Goal: Information Seeking & Learning: Learn about a topic

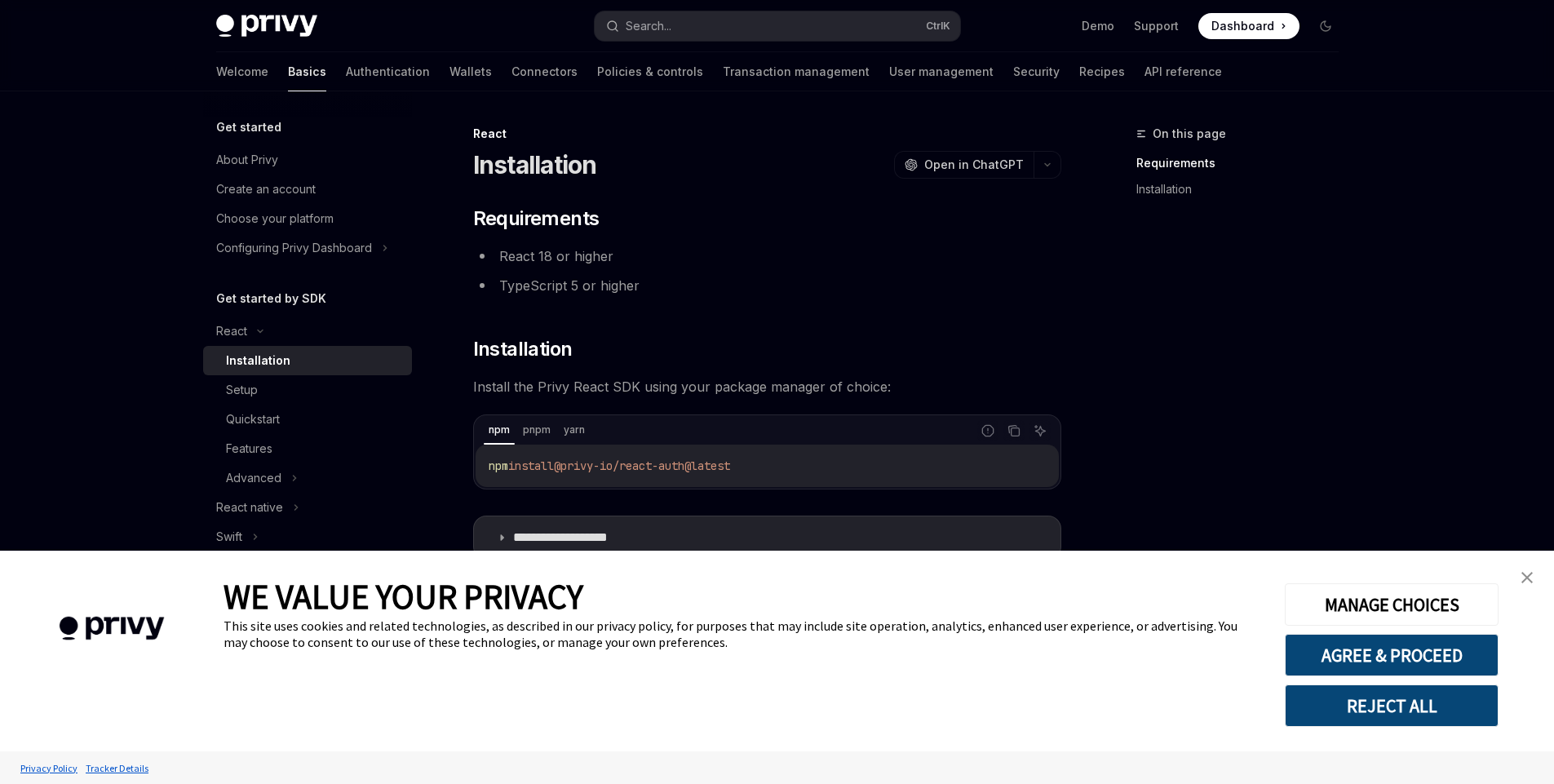
scroll to position [39, 0]
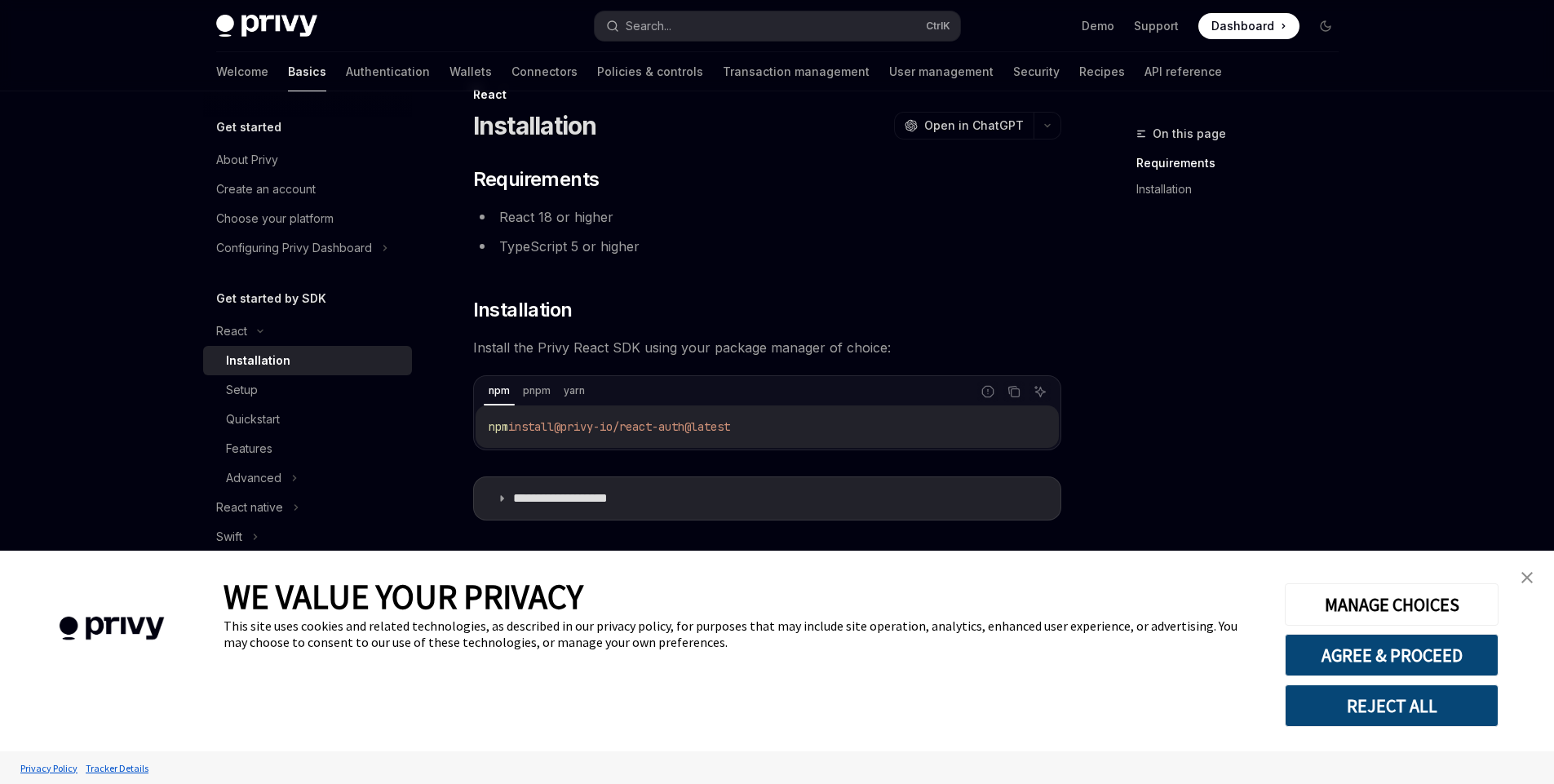
click at [590, 427] on span "@privy-io/react-auth@latest" at bounding box center [642, 426] width 176 height 14
click at [1531, 583] on link "close banner" at bounding box center [1527, 577] width 32 height 32
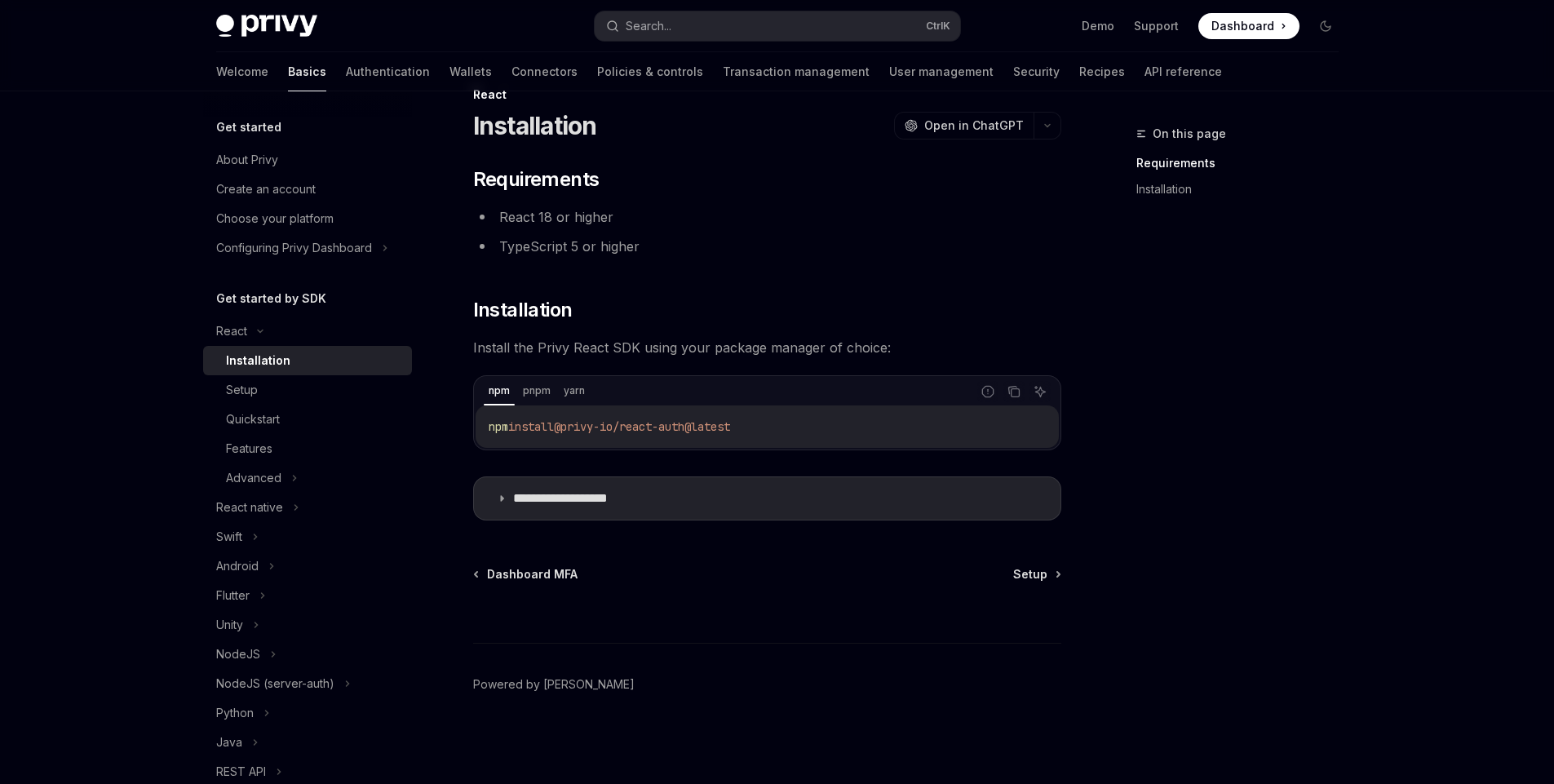
click at [497, 348] on span "Install the Privy React SDK using your package manager of choice:" at bounding box center [767, 347] width 588 height 23
drag, startPoint x: 497, startPoint y: 348, endPoint x: 645, endPoint y: 348, distance: 148.0
click at [645, 348] on span "Install the Privy React SDK using your package manager of choice:" at bounding box center [767, 347] width 588 height 23
click at [683, 352] on span "Install the Privy React SDK using your package manager of choice:" at bounding box center [767, 347] width 588 height 23
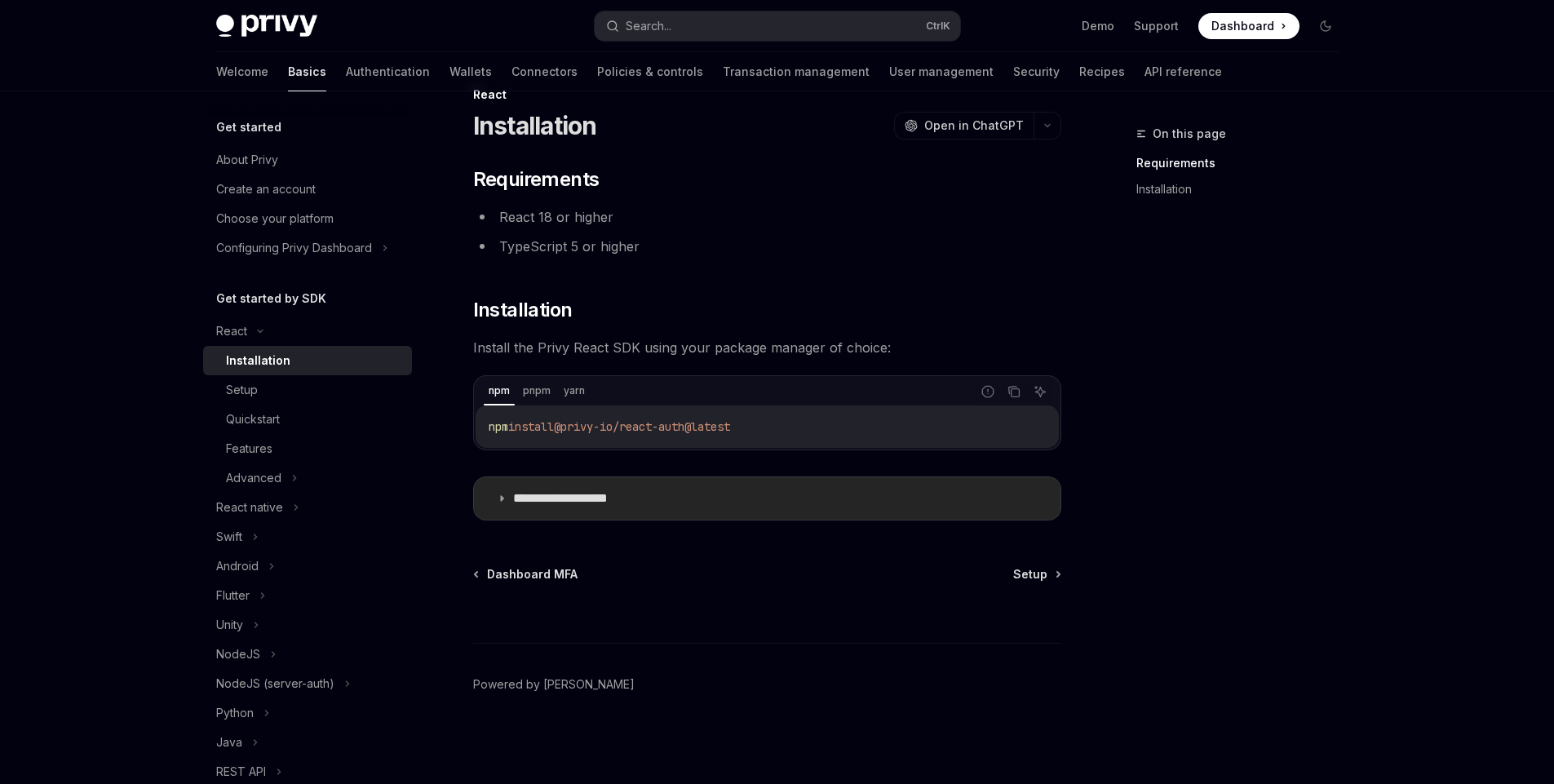
click at [498, 501] on icon at bounding box center [502, 498] width 10 height 10
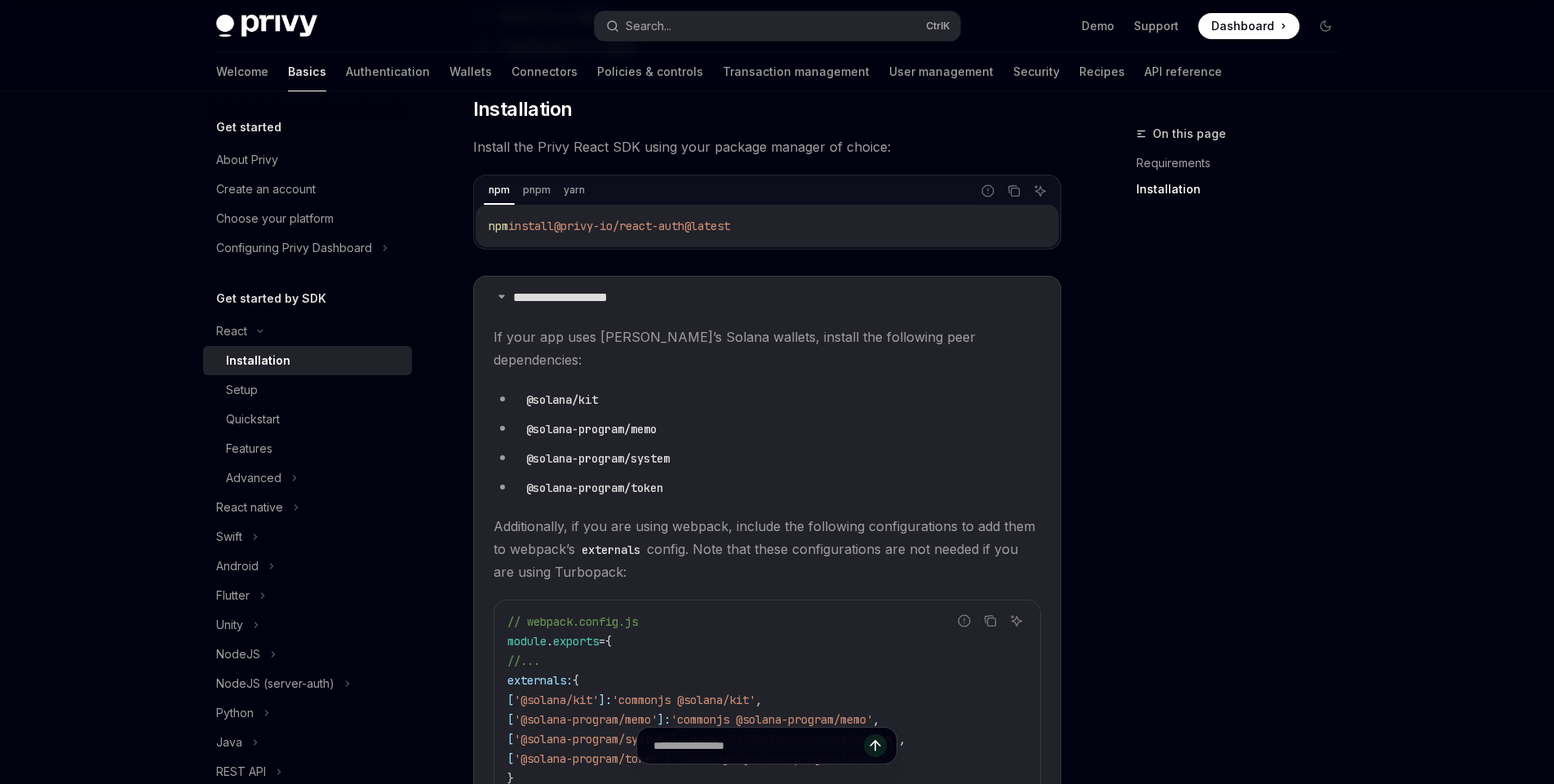
scroll to position [235, 0]
click at [505, 335] on span "If your app uses [PERSON_NAME]’s Solana wallets, install the following peer dep…" at bounding box center [767, 353] width 548 height 46
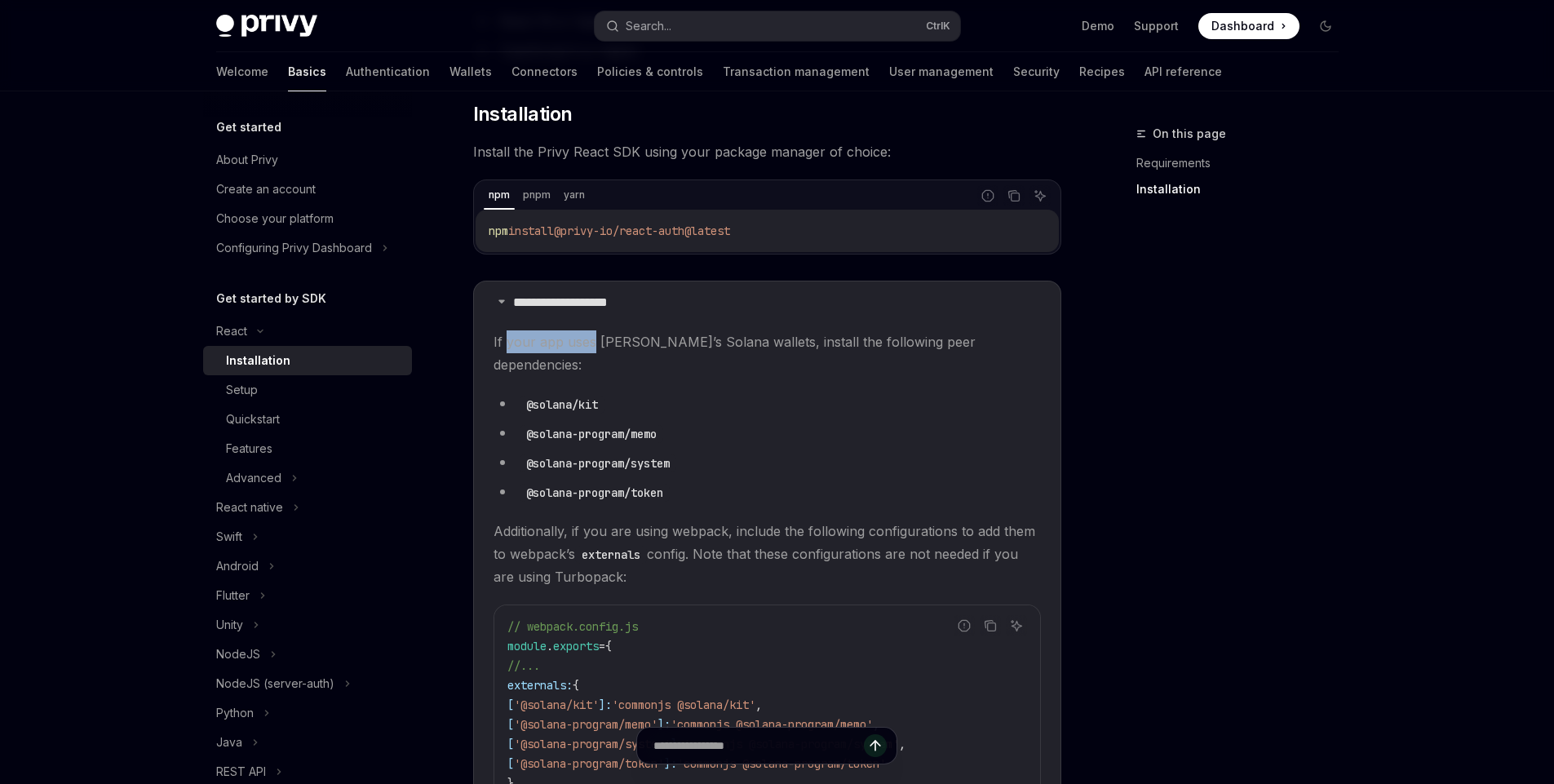
drag, startPoint x: 505, startPoint y: 335, endPoint x: 590, endPoint y: 336, distance: 85.0
click at [590, 336] on span "If your app uses [PERSON_NAME]’s Solana wallets, install the following peer dep…" at bounding box center [767, 353] width 548 height 46
click at [614, 336] on span "If your app uses [PERSON_NAME]’s Solana wallets, install the following peer dep…" at bounding box center [767, 353] width 548 height 46
drag, startPoint x: 614, startPoint y: 336, endPoint x: 709, endPoint y: 338, distance: 95.0
click at [709, 338] on span "If your app uses [PERSON_NAME]’s Solana wallets, install the following peer dep…" at bounding box center [767, 353] width 548 height 46
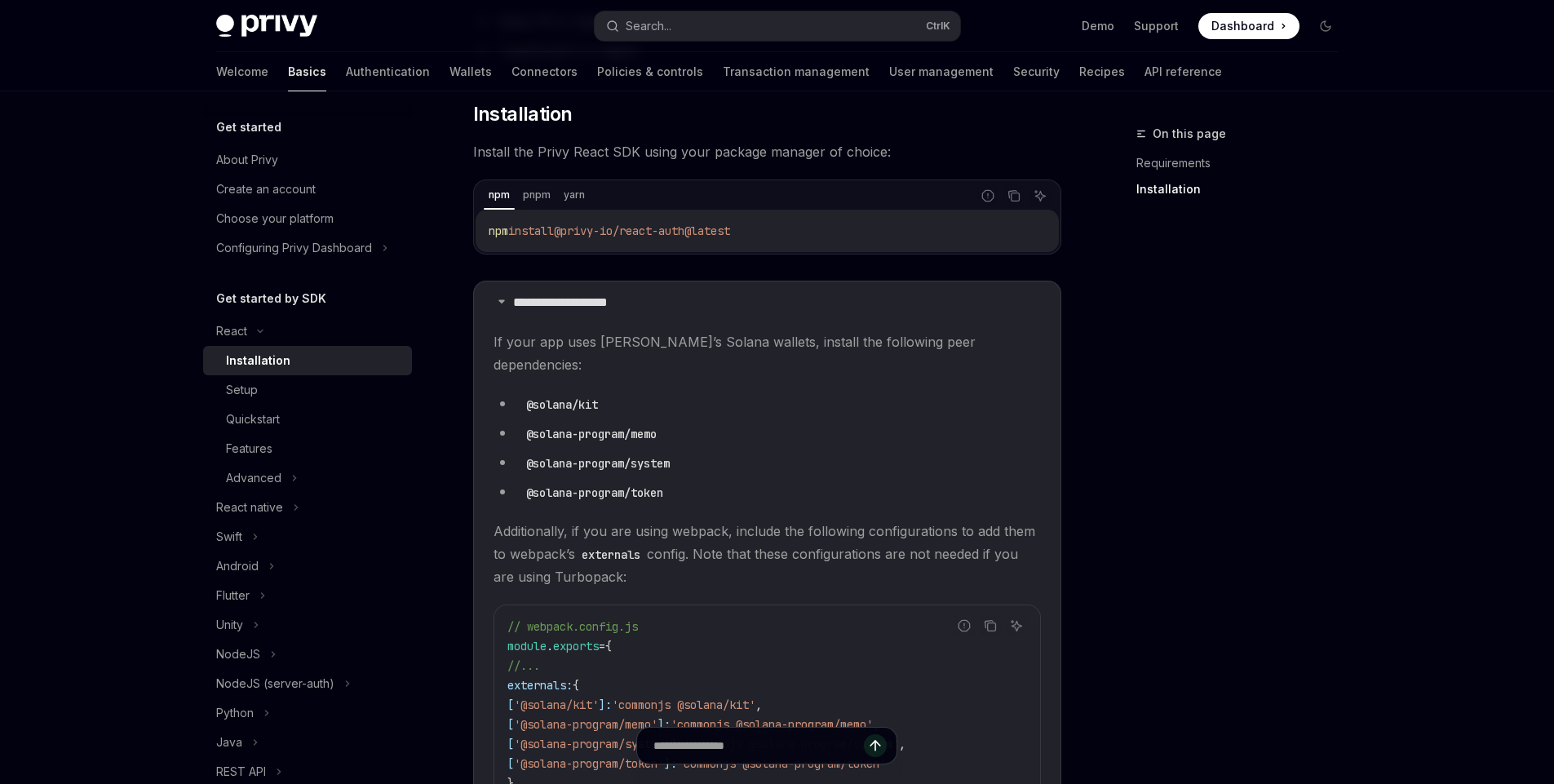
click at [759, 337] on span "If your app uses [PERSON_NAME]’s Solana wallets, install the following peer dep…" at bounding box center [767, 353] width 548 height 46
drag, startPoint x: 759, startPoint y: 337, endPoint x: 951, endPoint y: 342, distance: 192.1
click at [951, 342] on span "If your app uses [PERSON_NAME]’s Solana wallets, install the following peer dep…" at bounding box center [767, 353] width 548 height 46
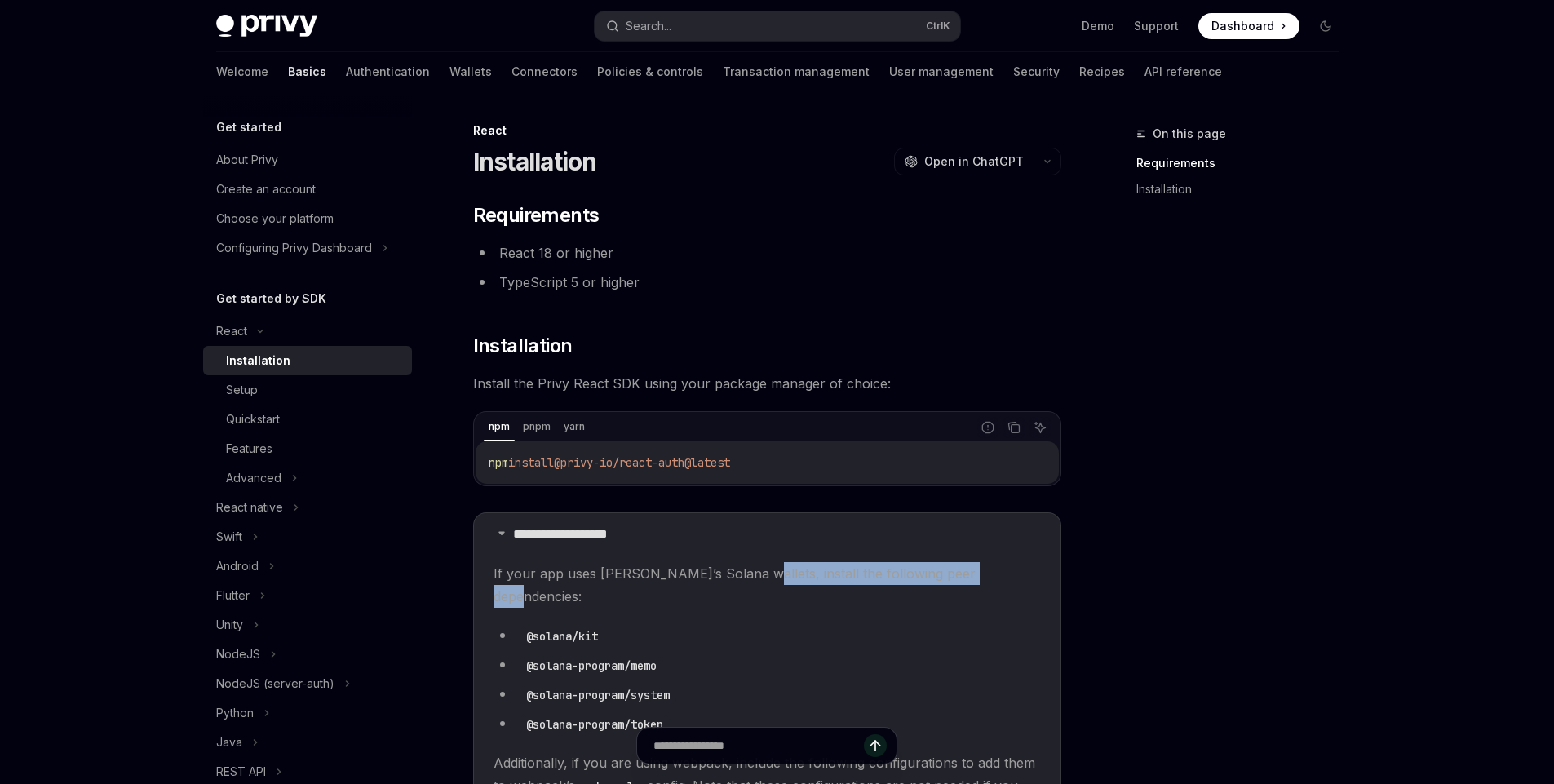
scroll to position [0, 0]
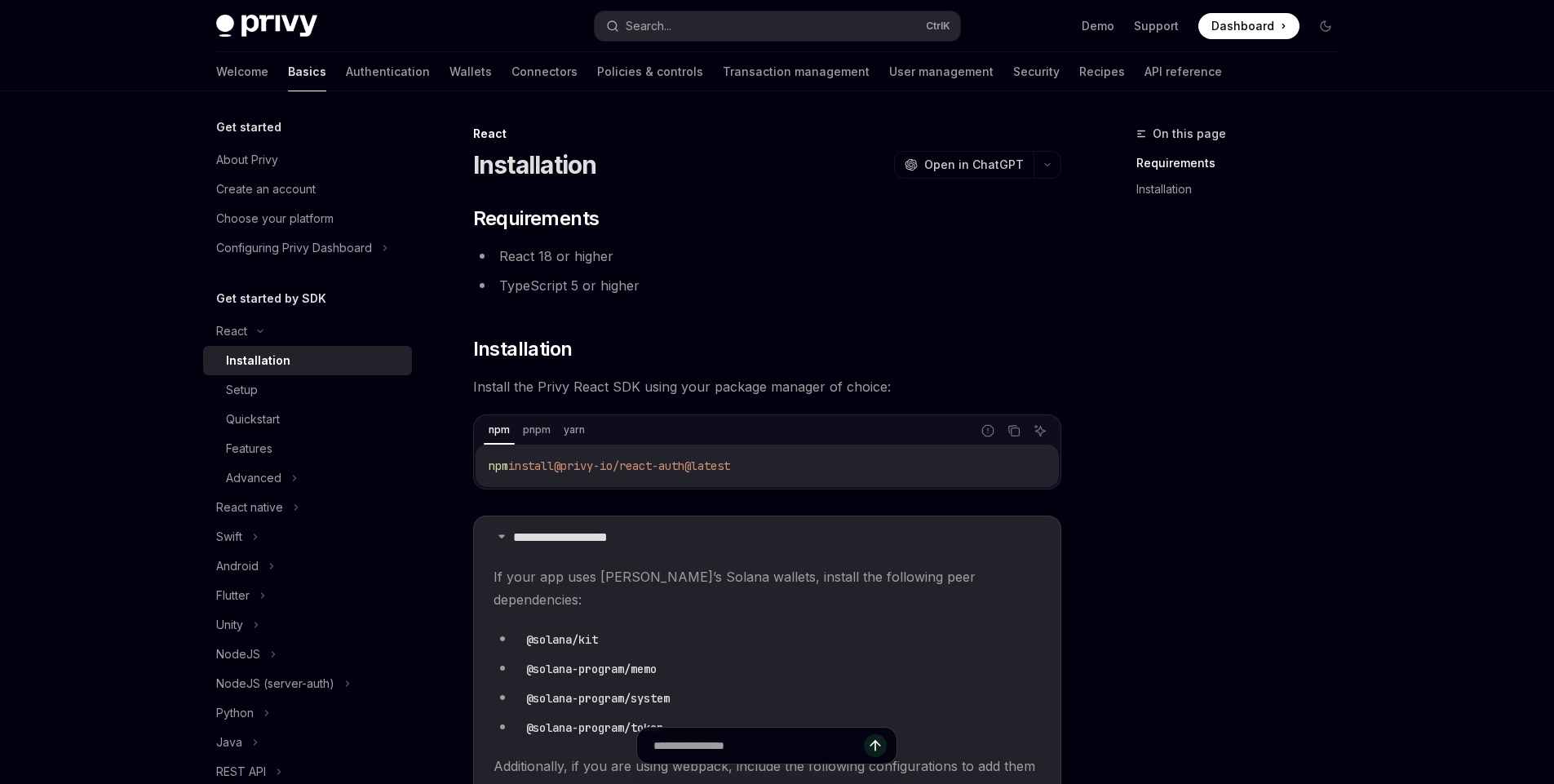
click at [519, 256] on li "React 18 or higher" at bounding box center [767, 256] width 588 height 23
drag, startPoint x: 519, startPoint y: 256, endPoint x: 591, endPoint y: 256, distance: 72.0
click at [591, 256] on li "React 18 or higher" at bounding box center [767, 256] width 588 height 23
click at [509, 286] on li "TypeScript 5 or higher" at bounding box center [767, 285] width 588 height 23
drag, startPoint x: 509, startPoint y: 286, endPoint x: 575, endPoint y: 288, distance: 66.0
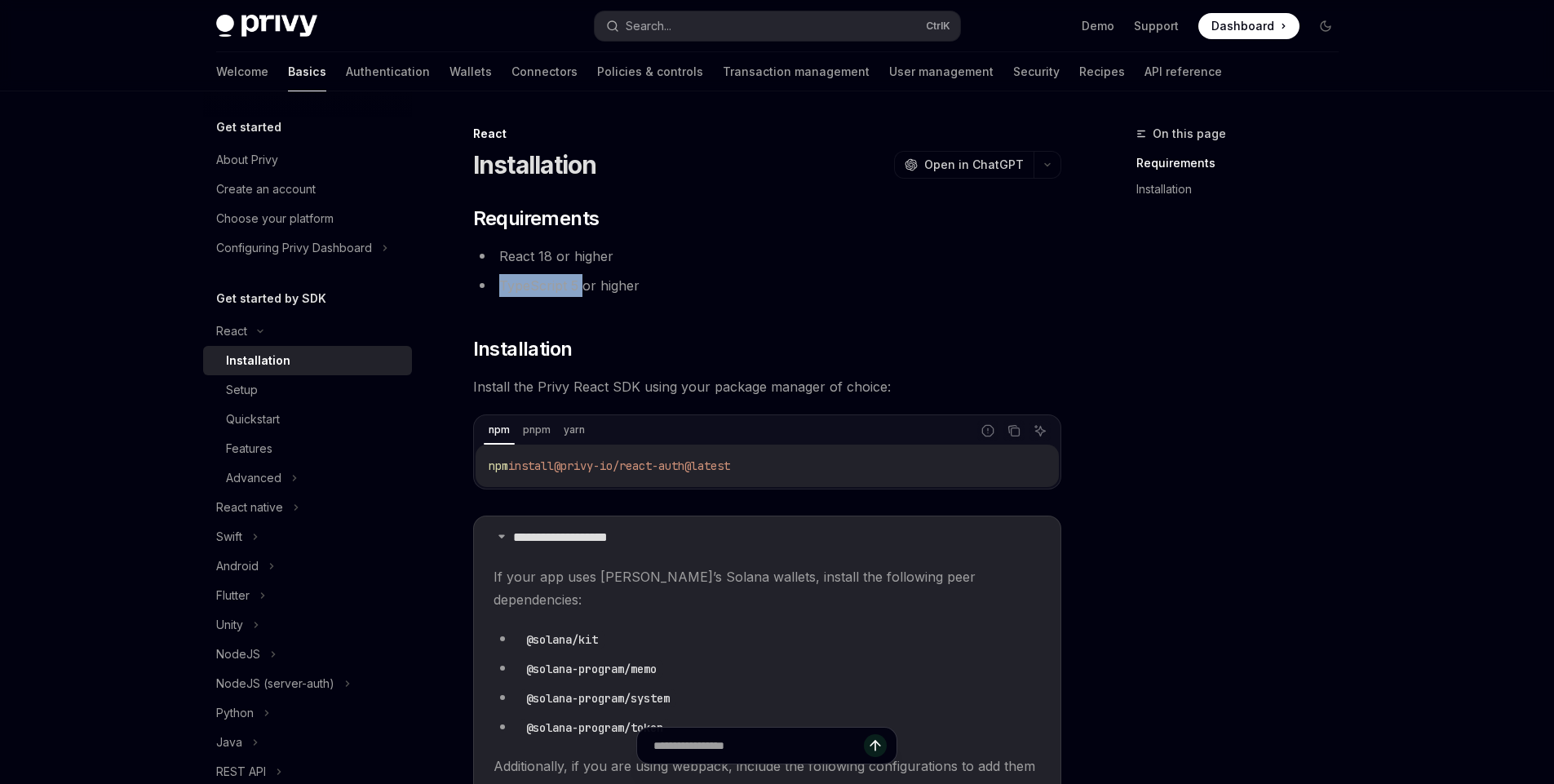
click at [575, 288] on li "TypeScript 5 or higher" at bounding box center [767, 285] width 588 height 23
click at [621, 288] on li "TypeScript 5 or higher" at bounding box center [767, 285] width 588 height 23
click at [747, 366] on div "**********" at bounding box center [767, 770] width 588 height 1129
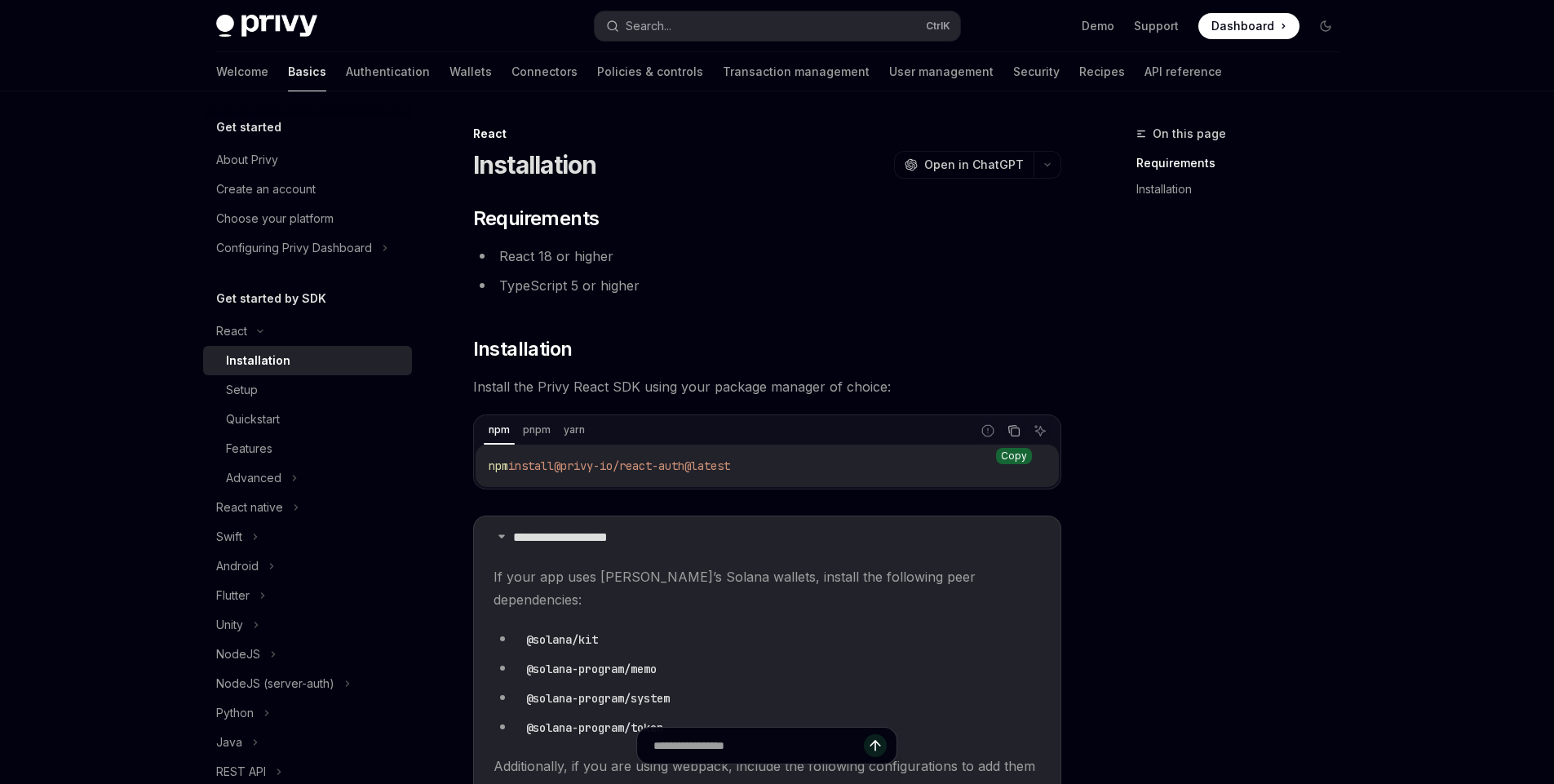
click at [1019, 430] on icon "Copy the contents from the code block" at bounding box center [1015, 432] width 8 height 8
click at [1012, 436] on icon "Copy the contents from the code block" at bounding box center [1014, 430] width 13 height 13
click at [270, 391] on div "Setup" at bounding box center [315, 389] width 176 height 19
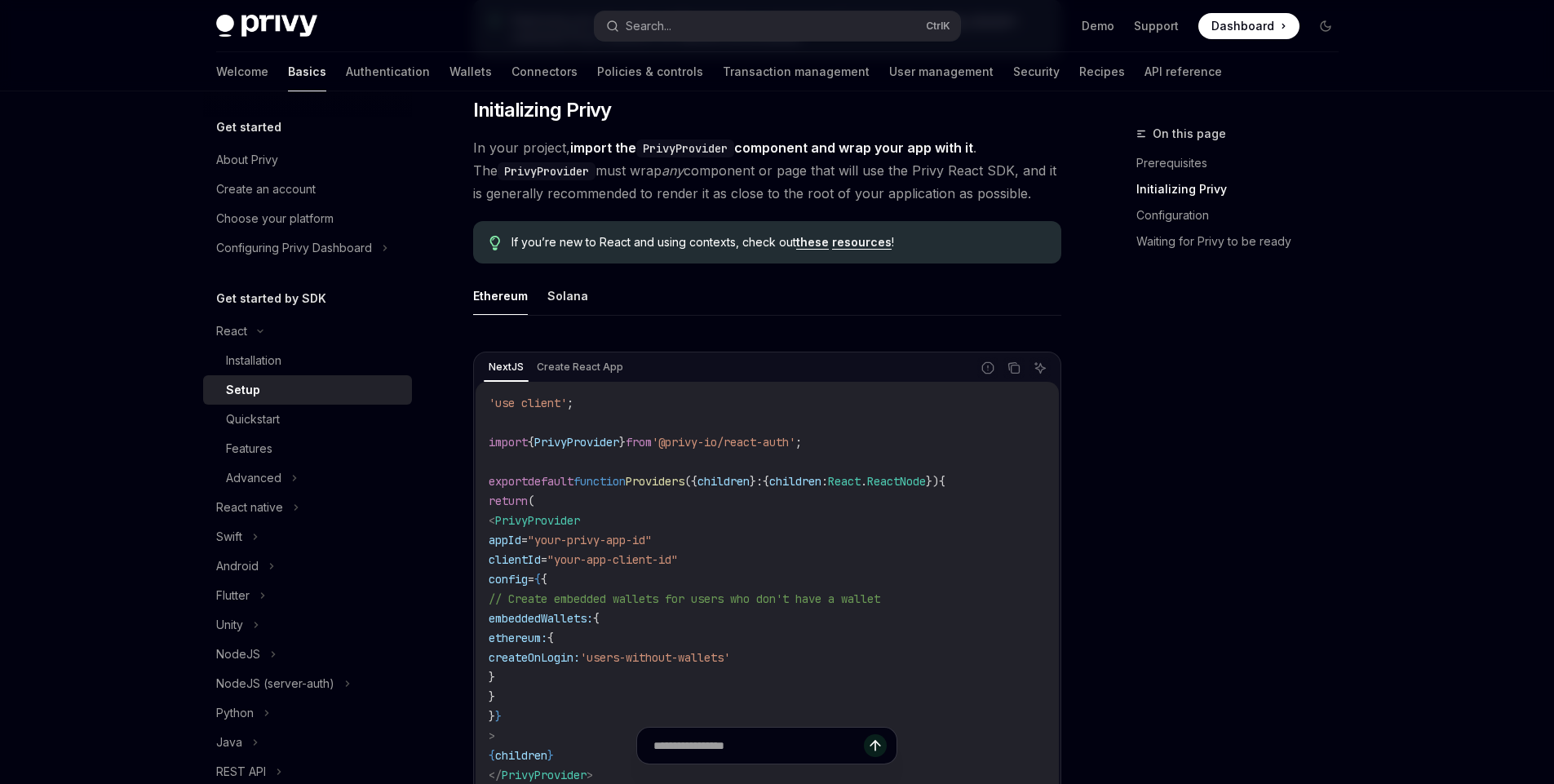
scroll to position [489, 0]
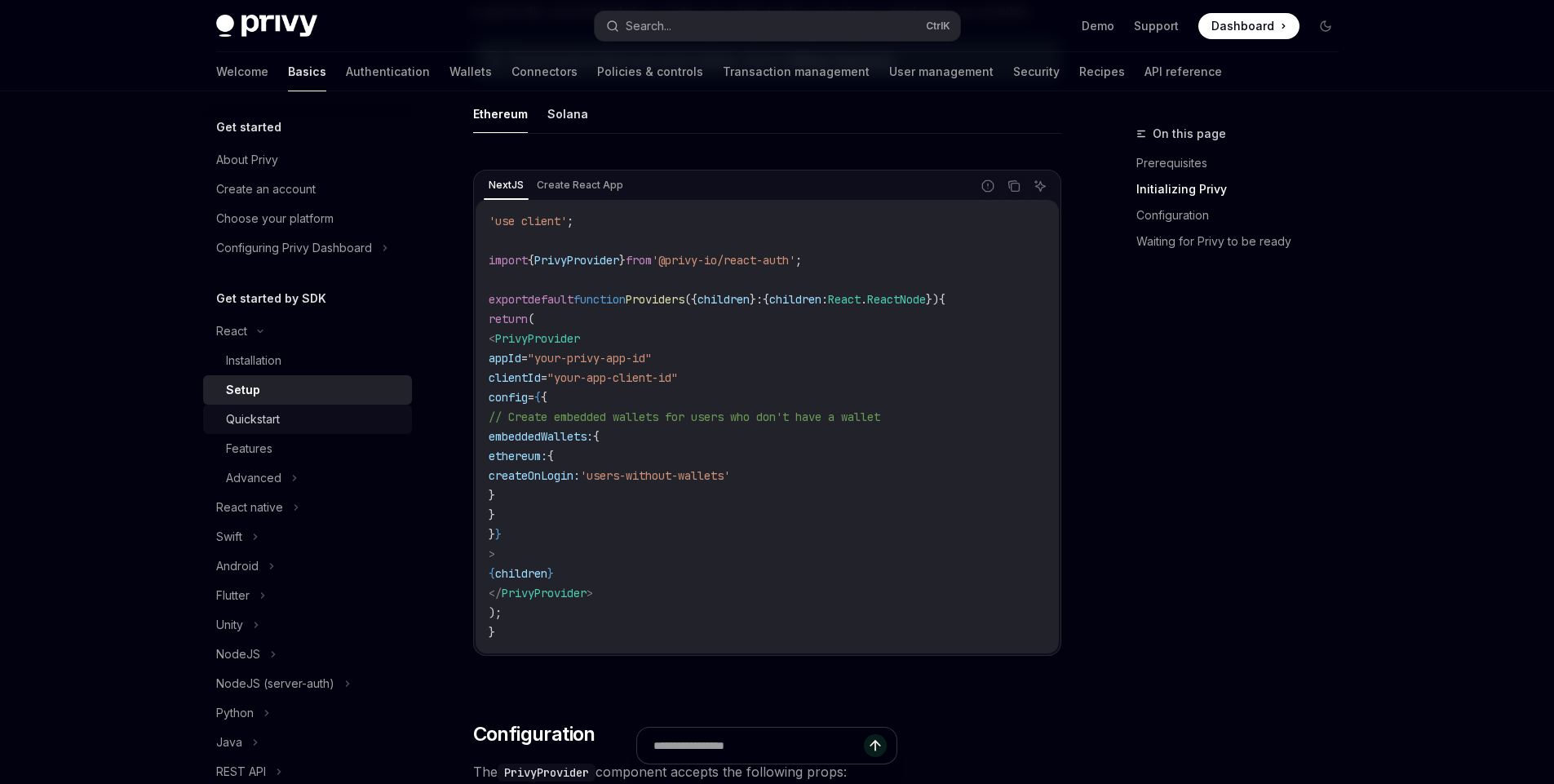
click at [262, 414] on div "Quickstart" at bounding box center [253, 419] width 54 height 19
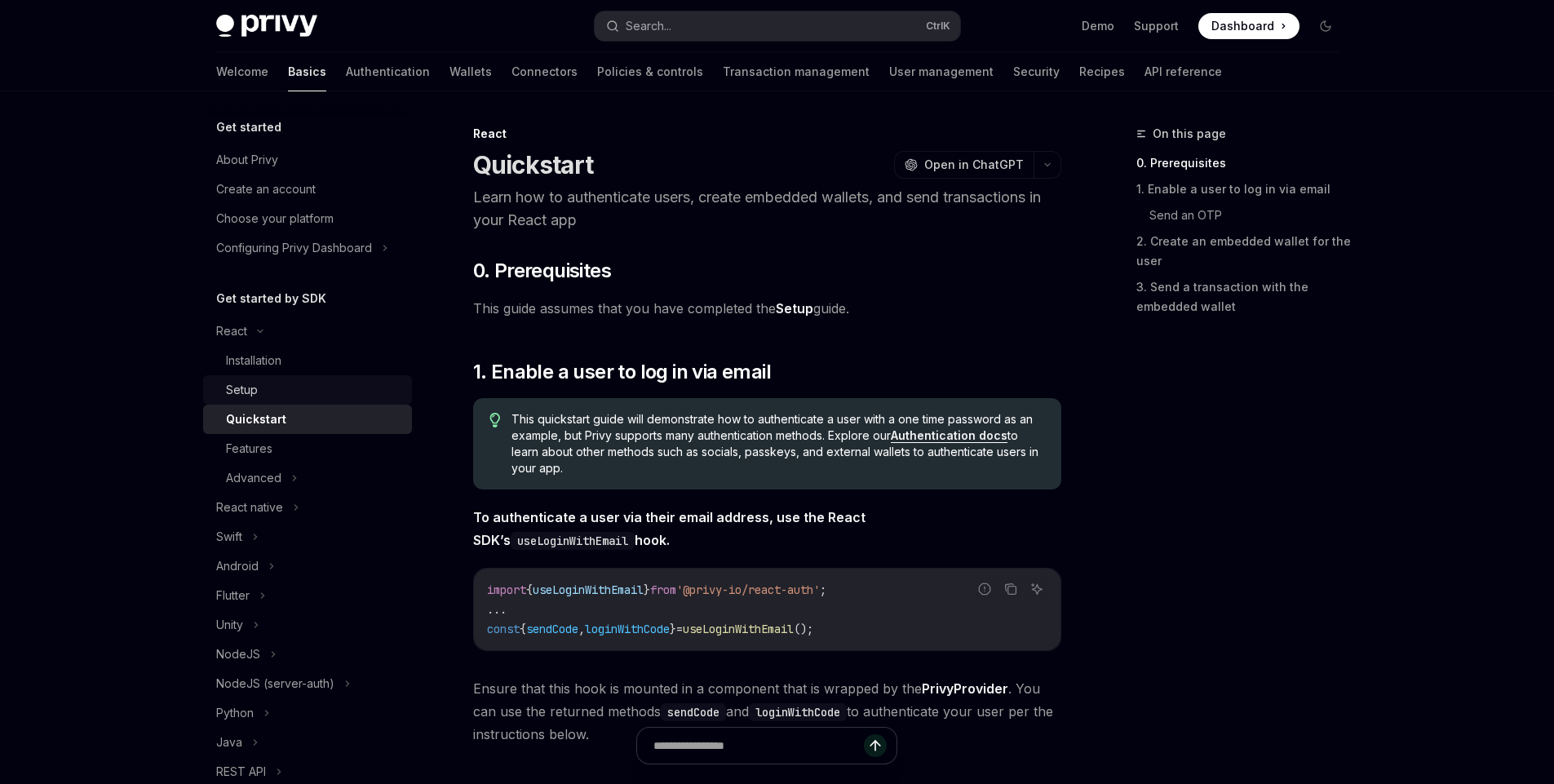
click at [242, 377] on link "Setup" at bounding box center [308, 390] width 209 height 30
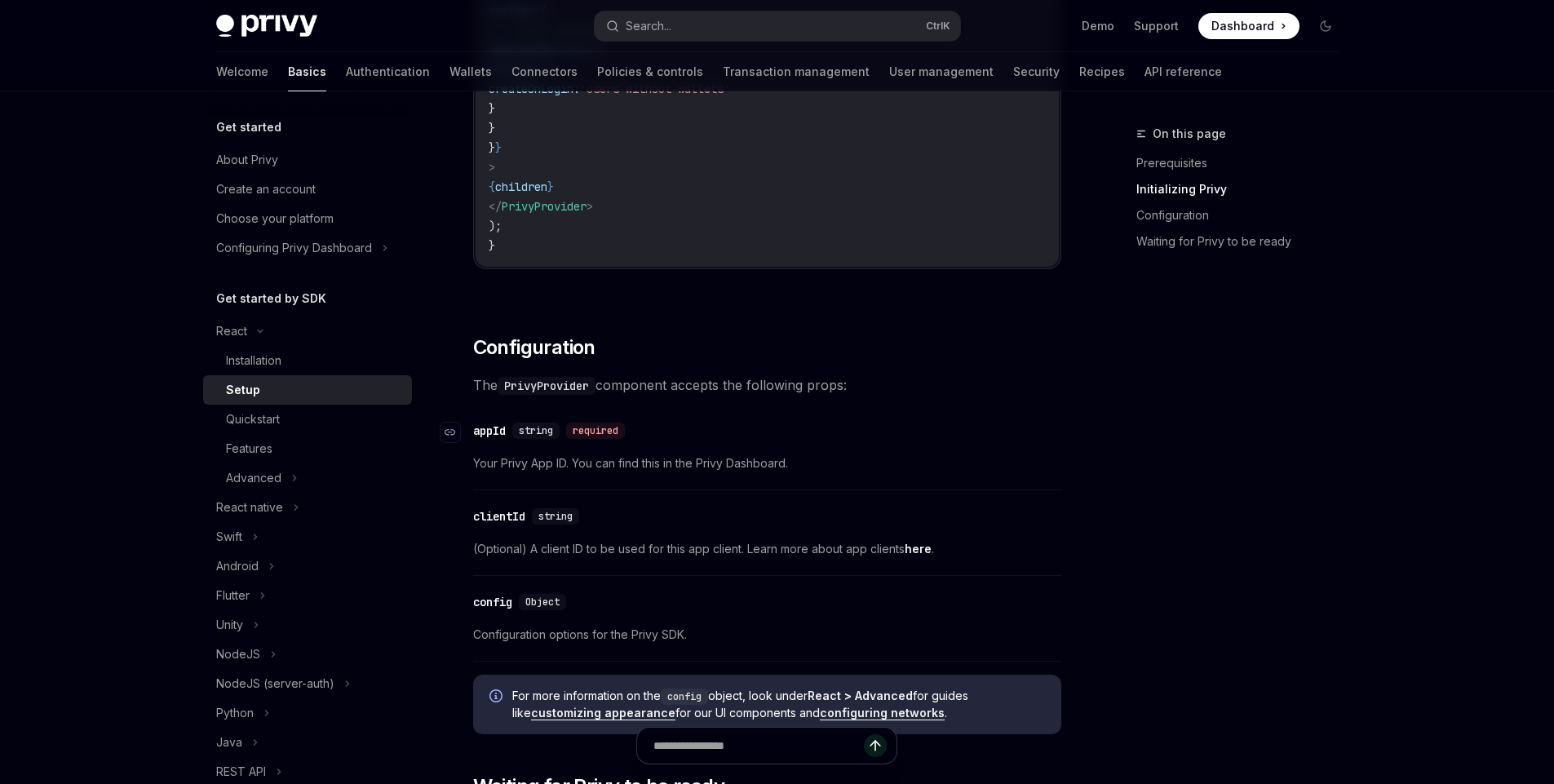
scroll to position [881, 0]
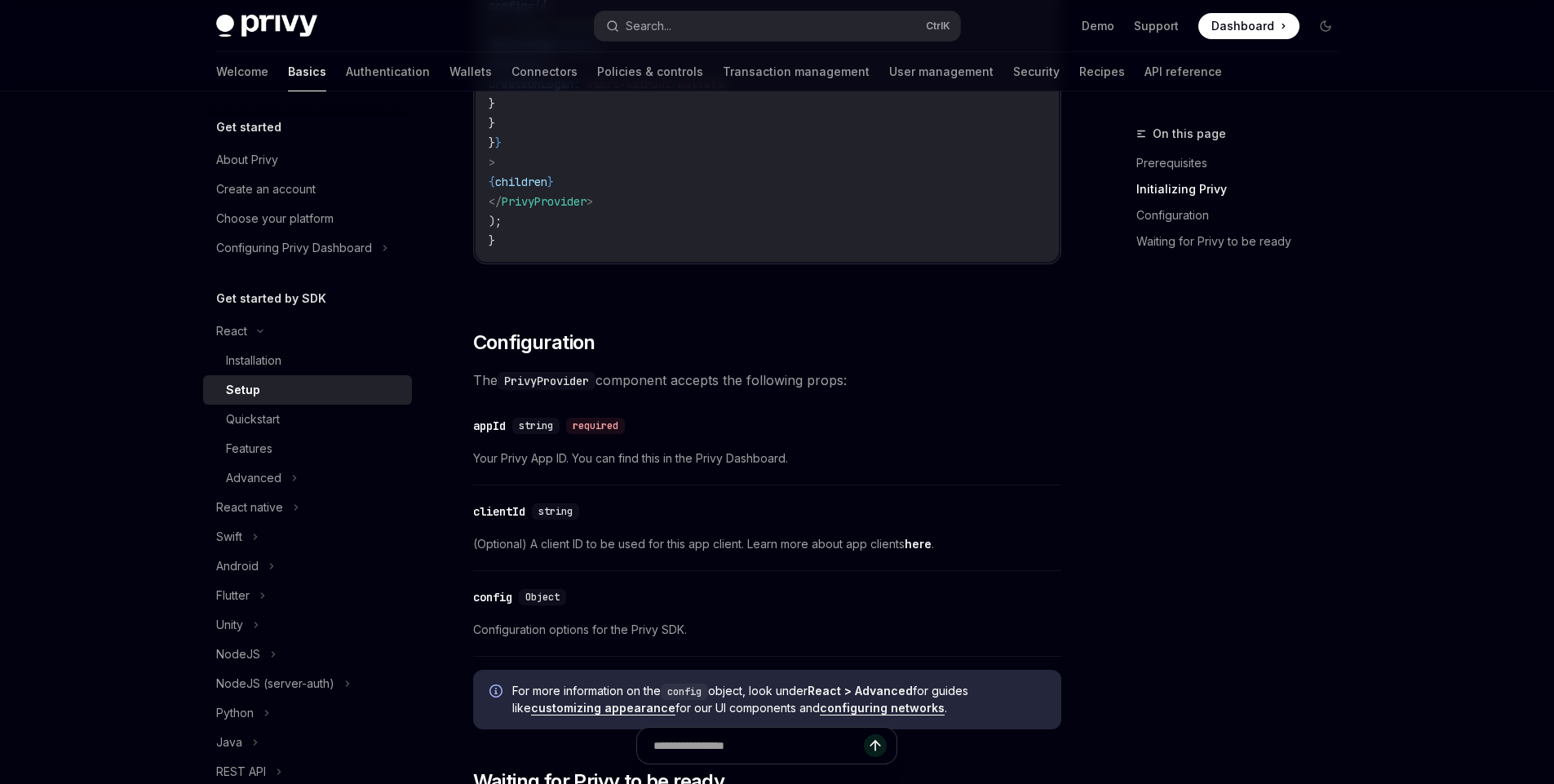
click at [514, 385] on code "PrivyProvider" at bounding box center [546, 381] width 97 height 18
drag, startPoint x: 514, startPoint y: 385, endPoint x: 597, endPoint y: 385, distance: 83.0
click at [596, 385] on code "PrivyProvider" at bounding box center [546, 381] width 97 height 18
click at [648, 381] on span "The PrivyProvider component accepts the following props:" at bounding box center [767, 380] width 588 height 23
drag, startPoint x: 648, startPoint y: 381, endPoint x: 874, endPoint y: 386, distance: 226.1
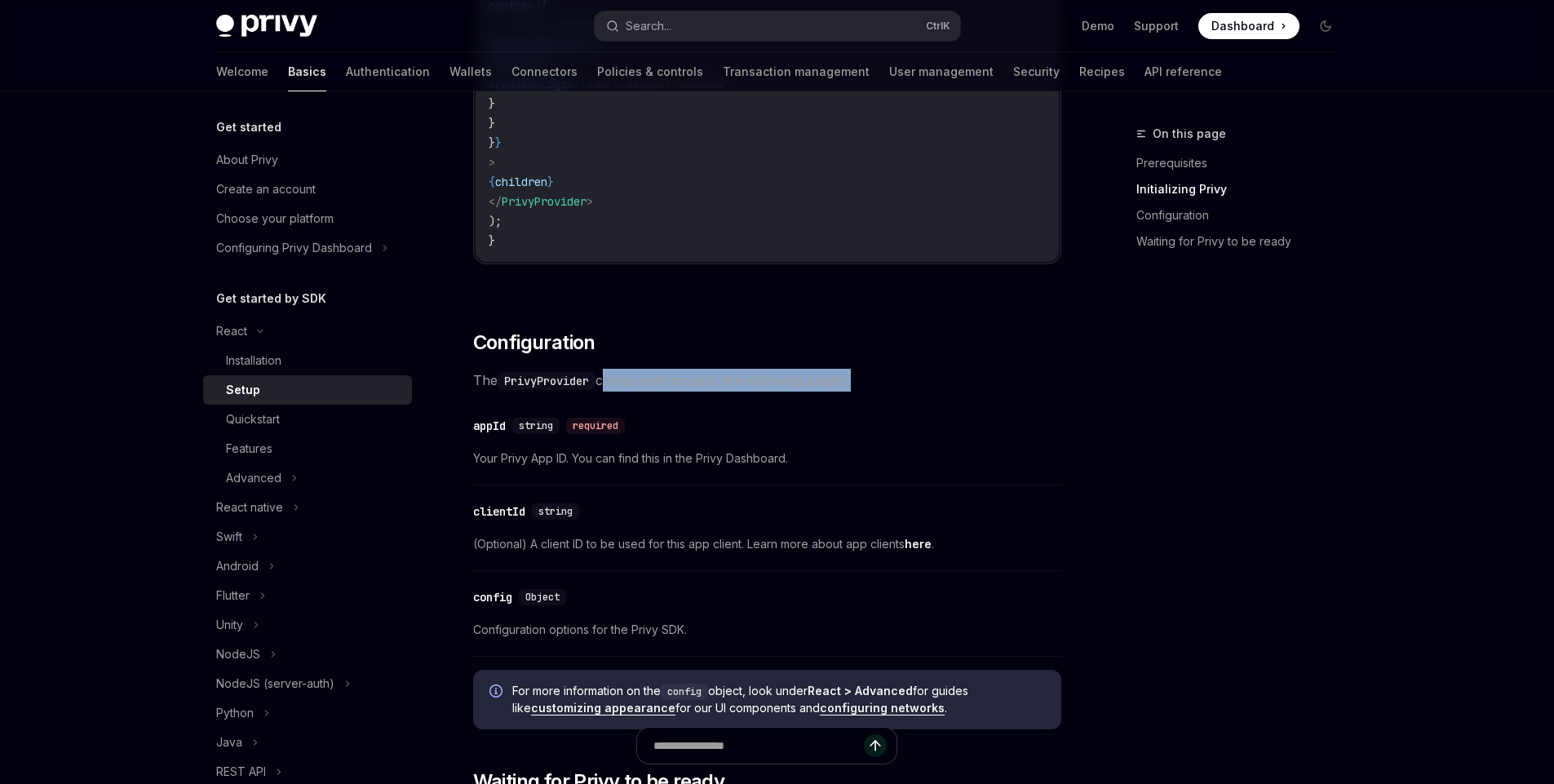
click at [874, 386] on span "The PrivyProvider component accepts the following props:" at bounding box center [767, 380] width 588 height 23
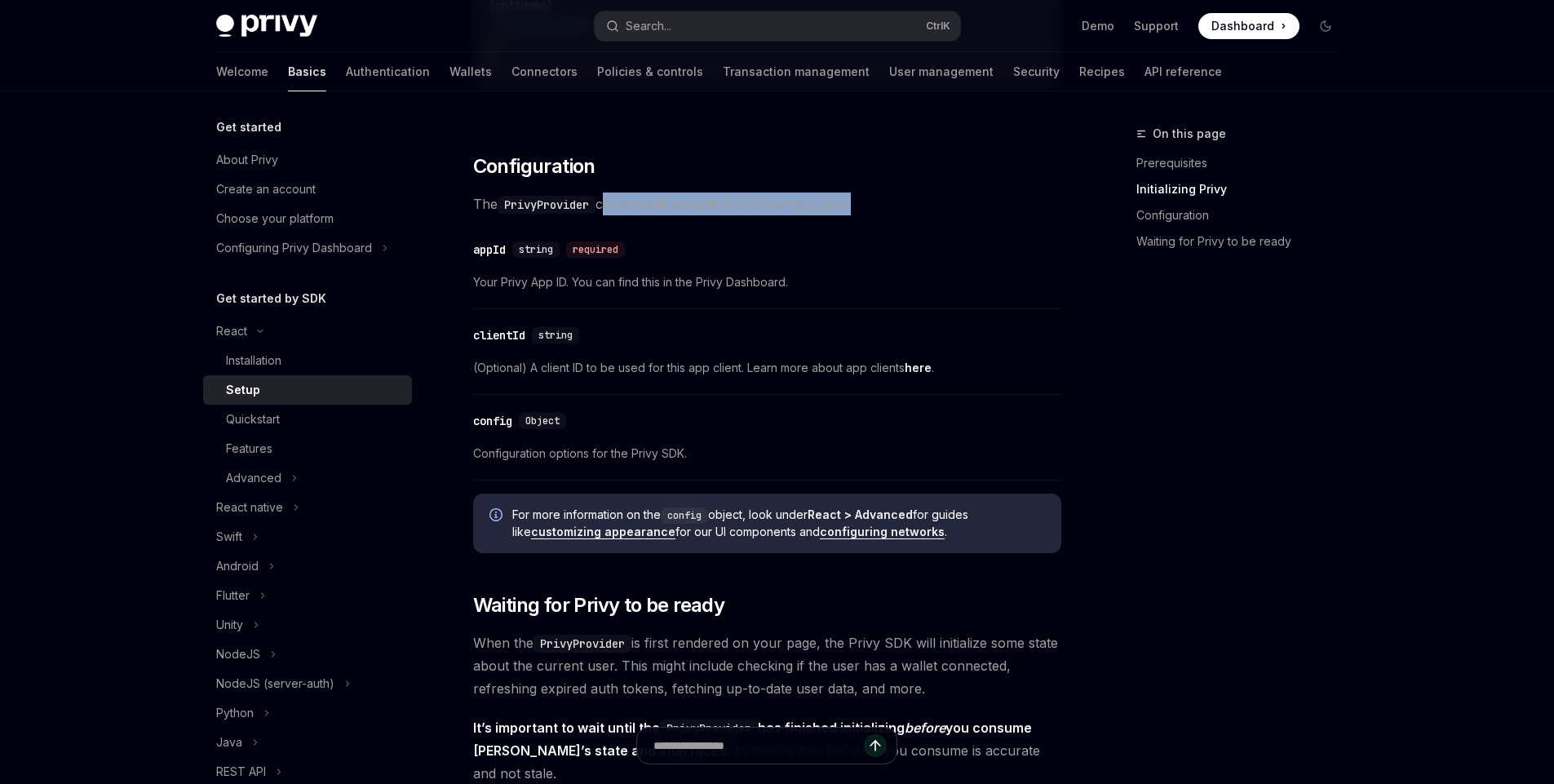
scroll to position [1076, 0]
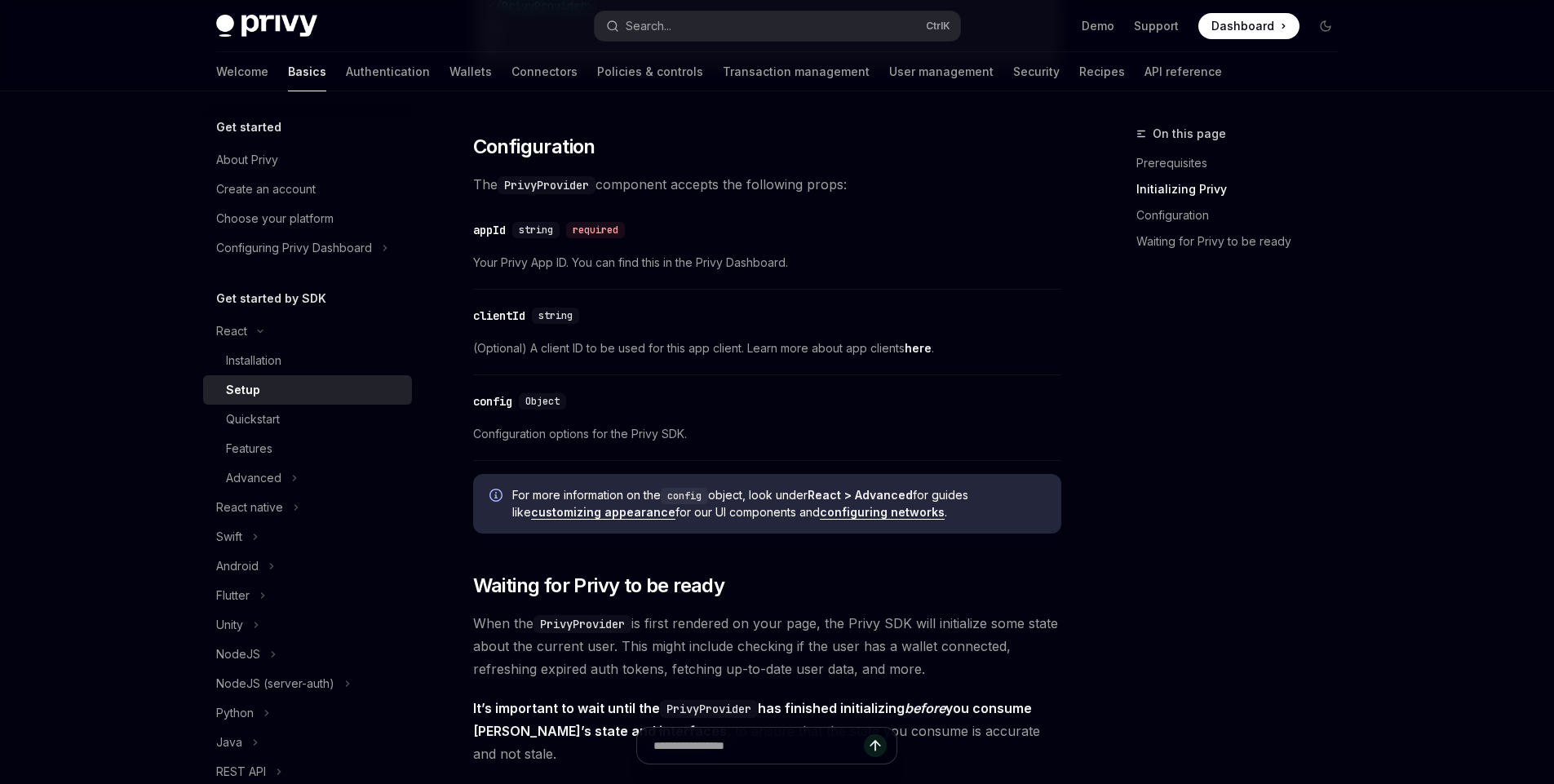
click at [508, 430] on span "Configuration options for the Privy SDK." at bounding box center [767, 433] width 588 height 19
drag, startPoint x: 508, startPoint y: 430, endPoint x: 693, endPoint y: 432, distance: 185.0
click at [693, 432] on span "Configuration options for the Privy SDK." at bounding box center [767, 433] width 588 height 19
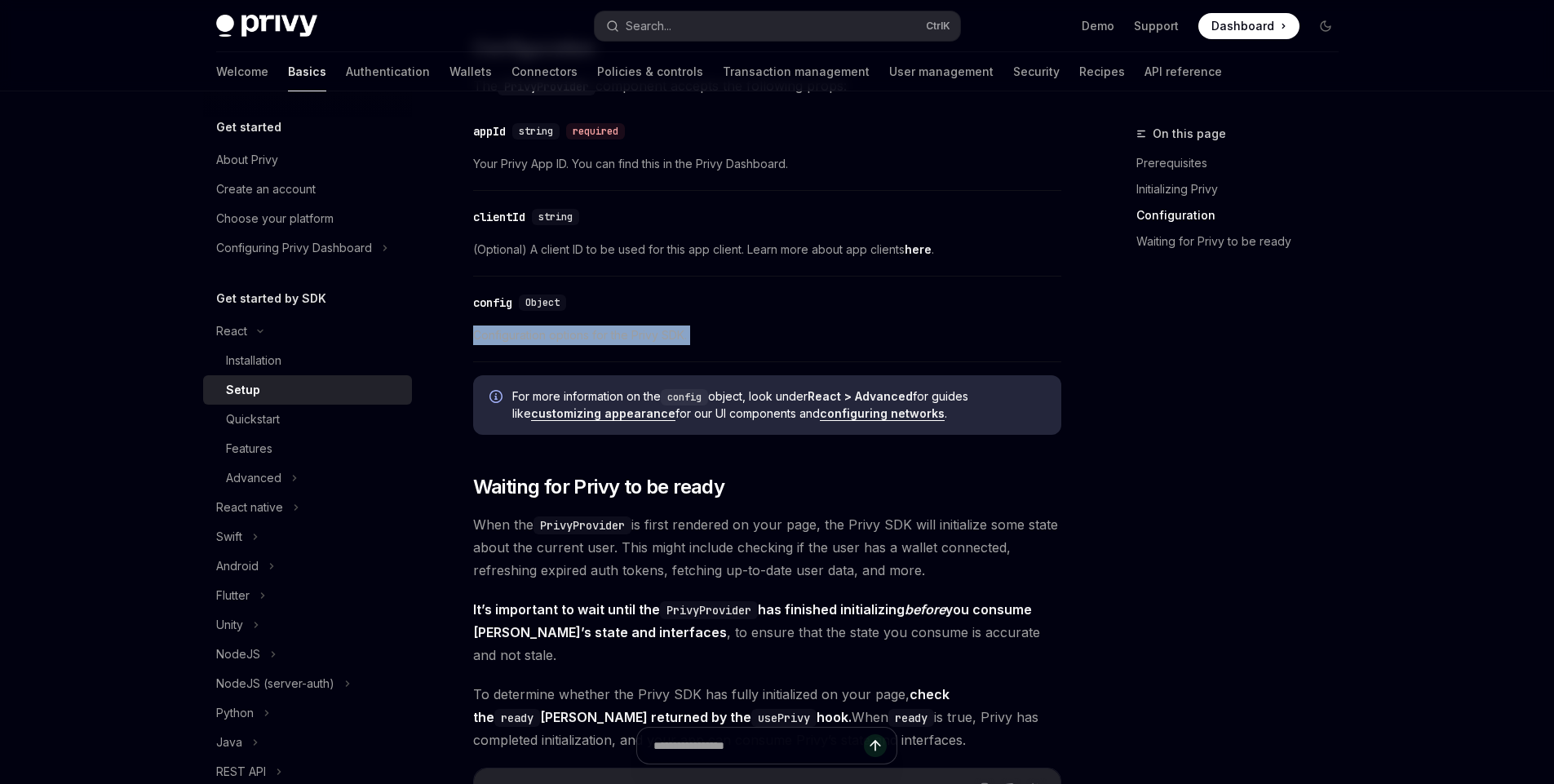
scroll to position [1175, 0]
click at [254, 425] on div "Quickstart" at bounding box center [253, 419] width 54 height 19
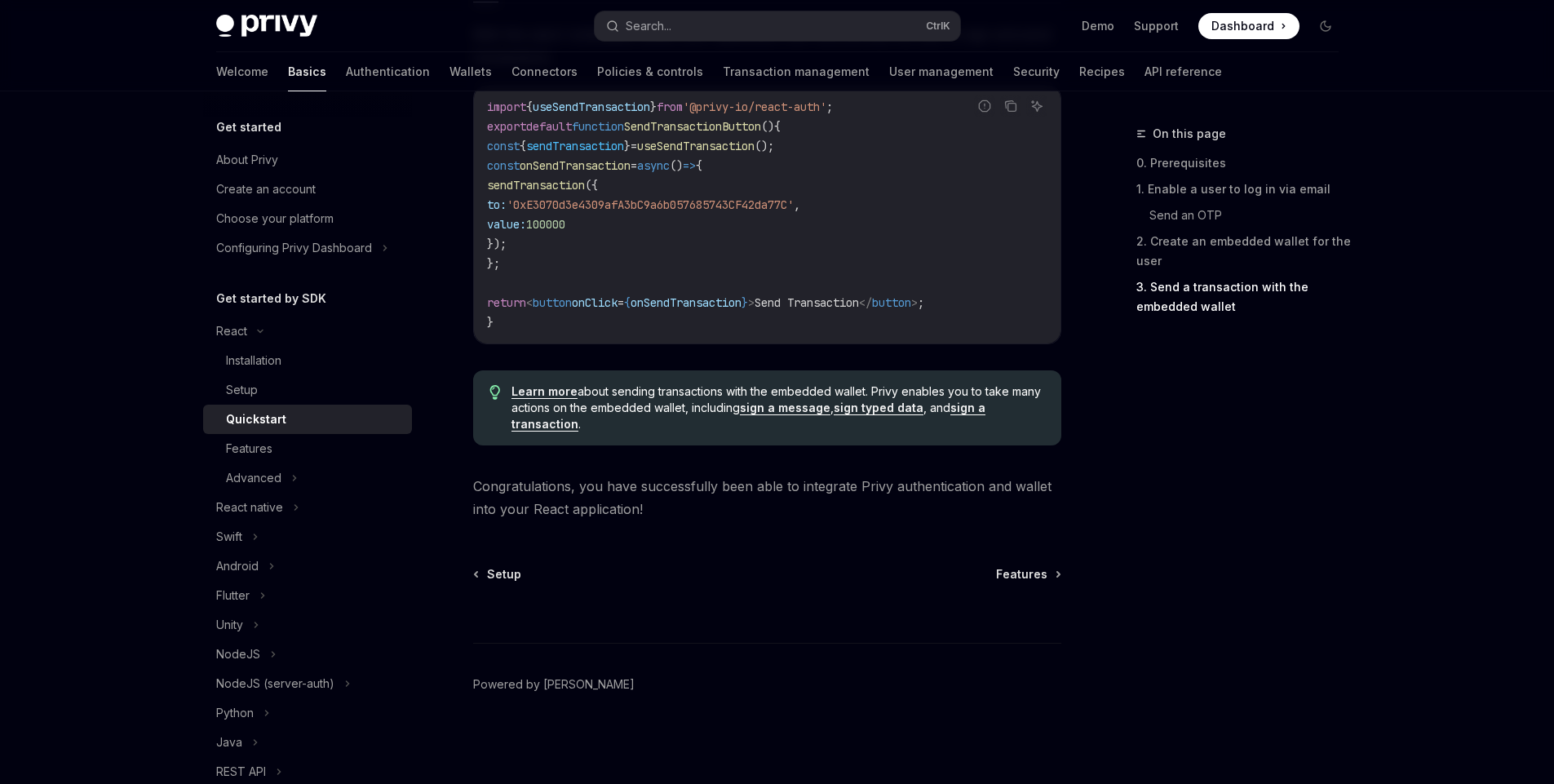
scroll to position [1604, 0]
click at [288, 445] on div "Features" at bounding box center [315, 448] width 176 height 19
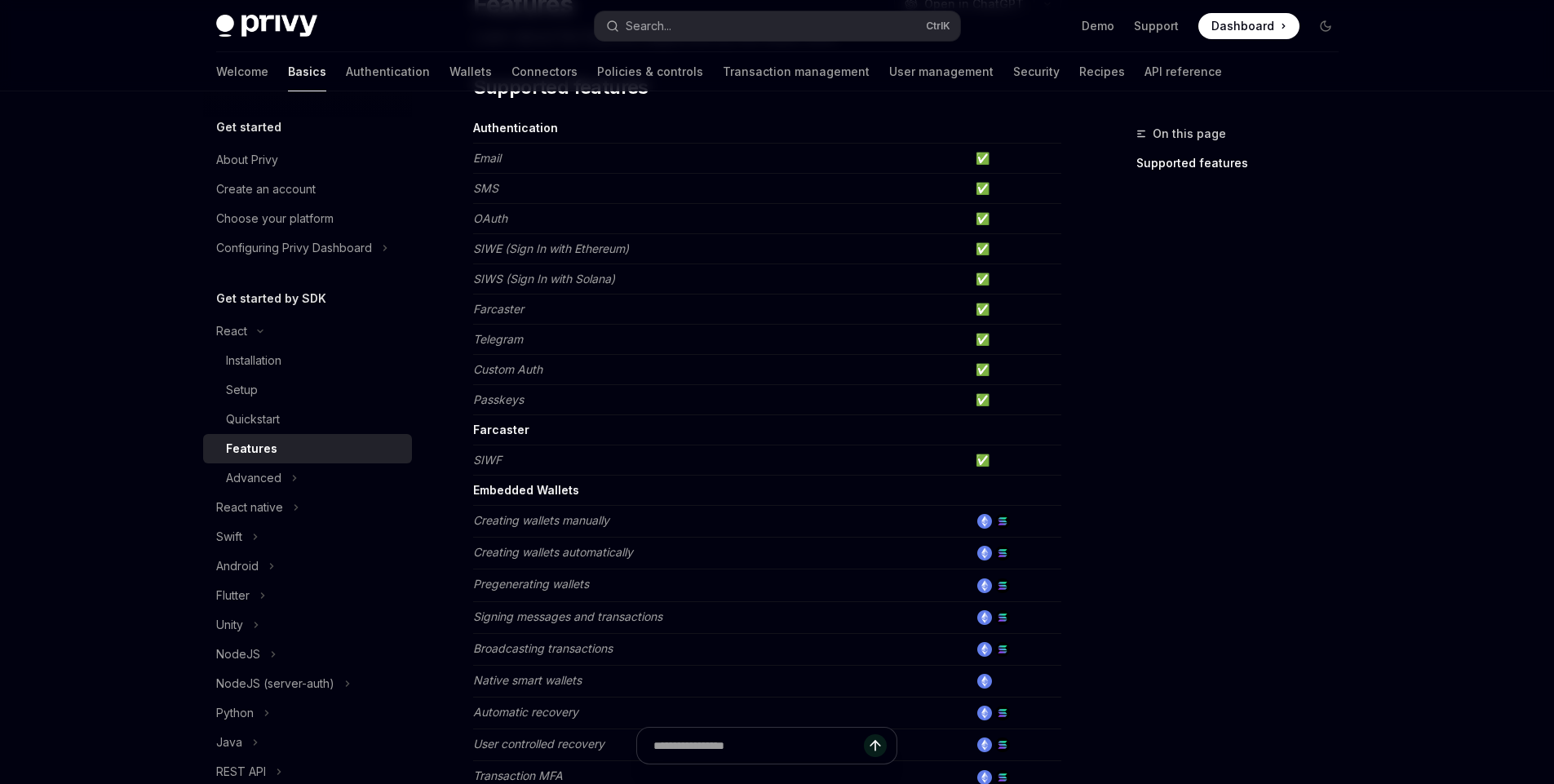
scroll to position [196, 0]
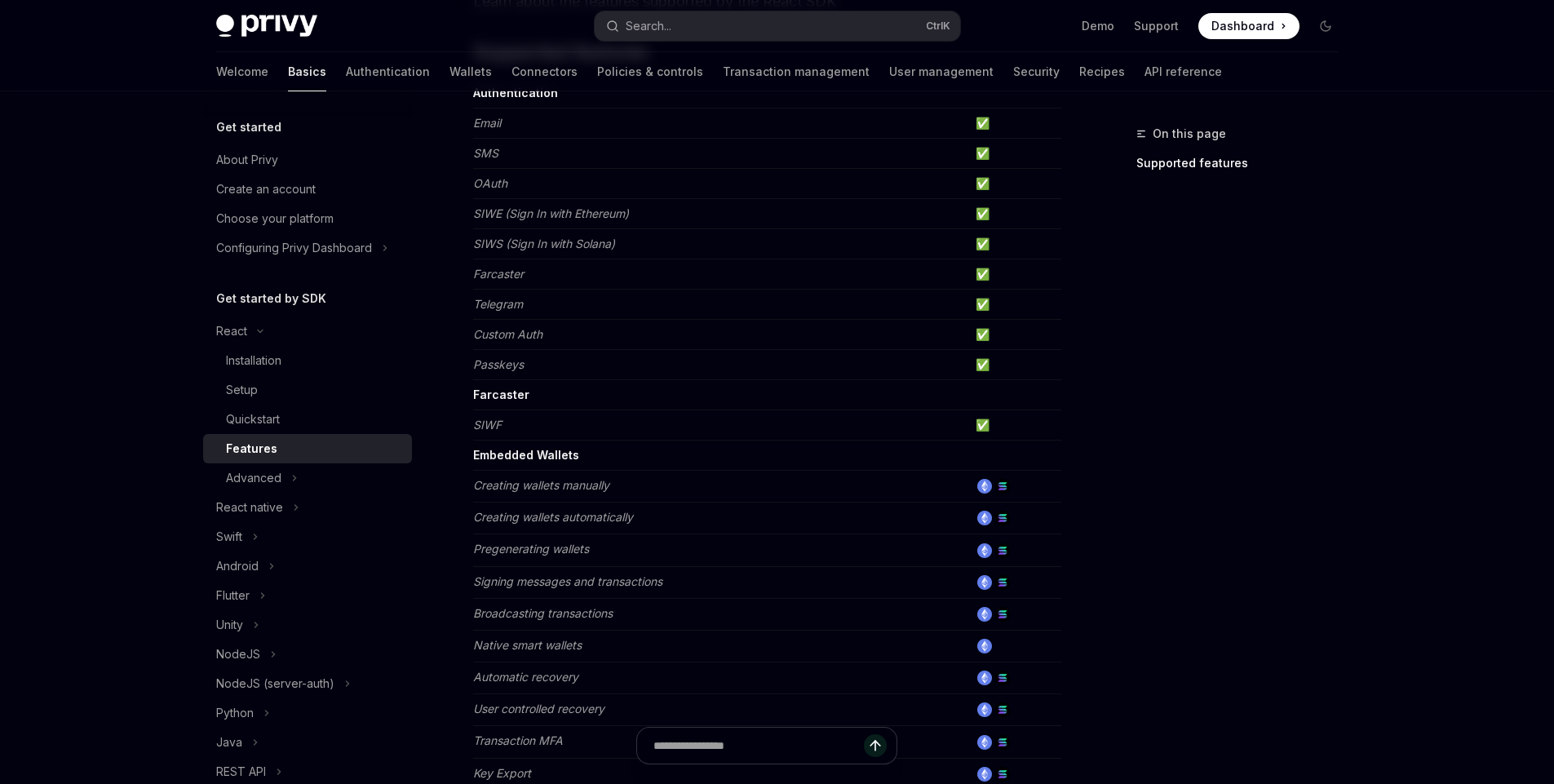
click at [504, 492] on td "Creating wallets manually" at bounding box center [721, 487] width 496 height 32
click at [499, 511] on em "Creating wallets automatically" at bounding box center [553, 516] width 160 height 14
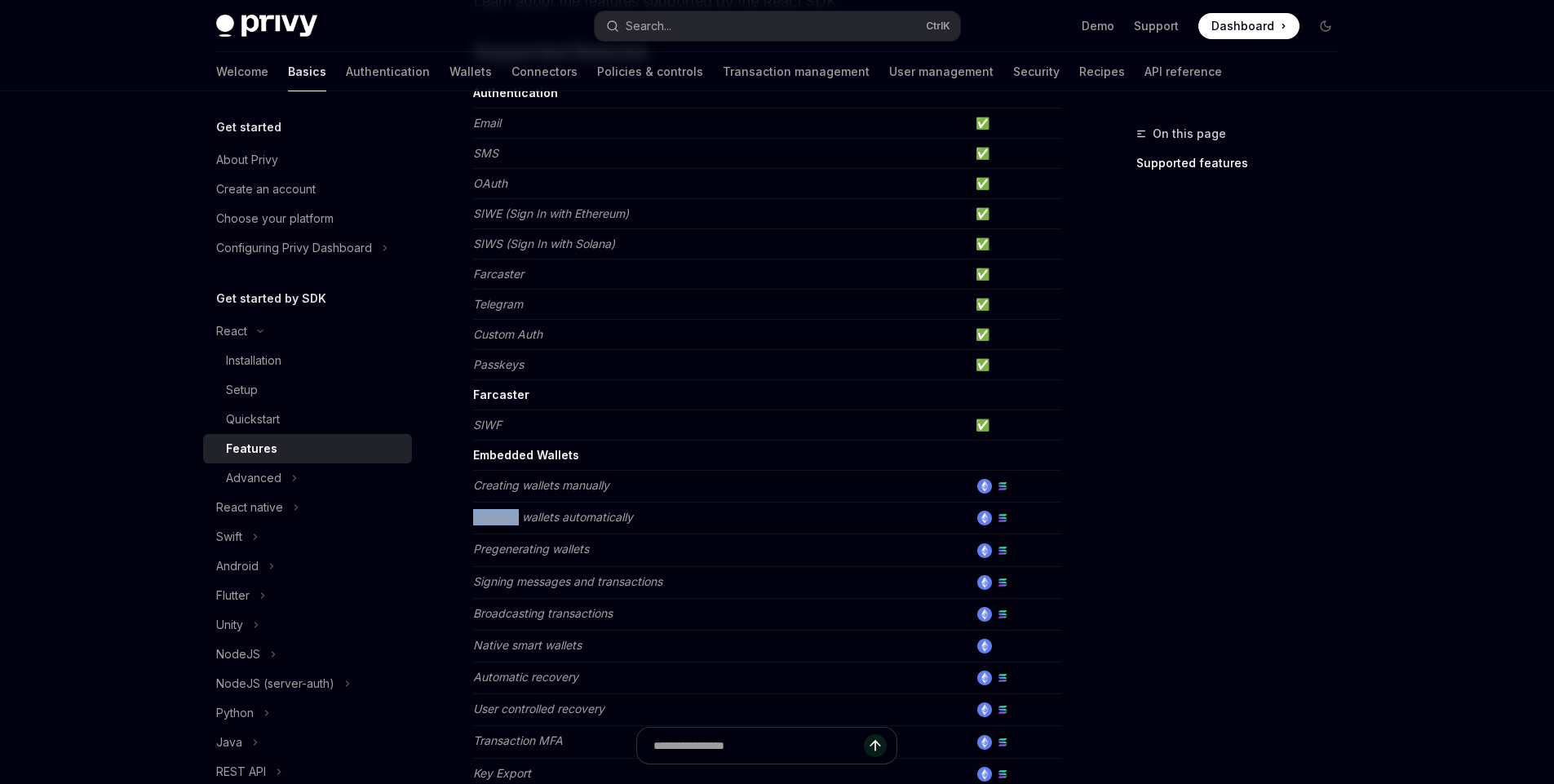
click at [499, 511] on em "Creating wallets automatically" at bounding box center [553, 516] width 160 height 14
click at [491, 424] on em "SIWF" at bounding box center [487, 425] width 29 height 14
click at [989, 425] on td "✅" at bounding box center [1015, 425] width 92 height 31
click at [495, 392] on strong "Farcaster" at bounding box center [501, 394] width 56 height 14
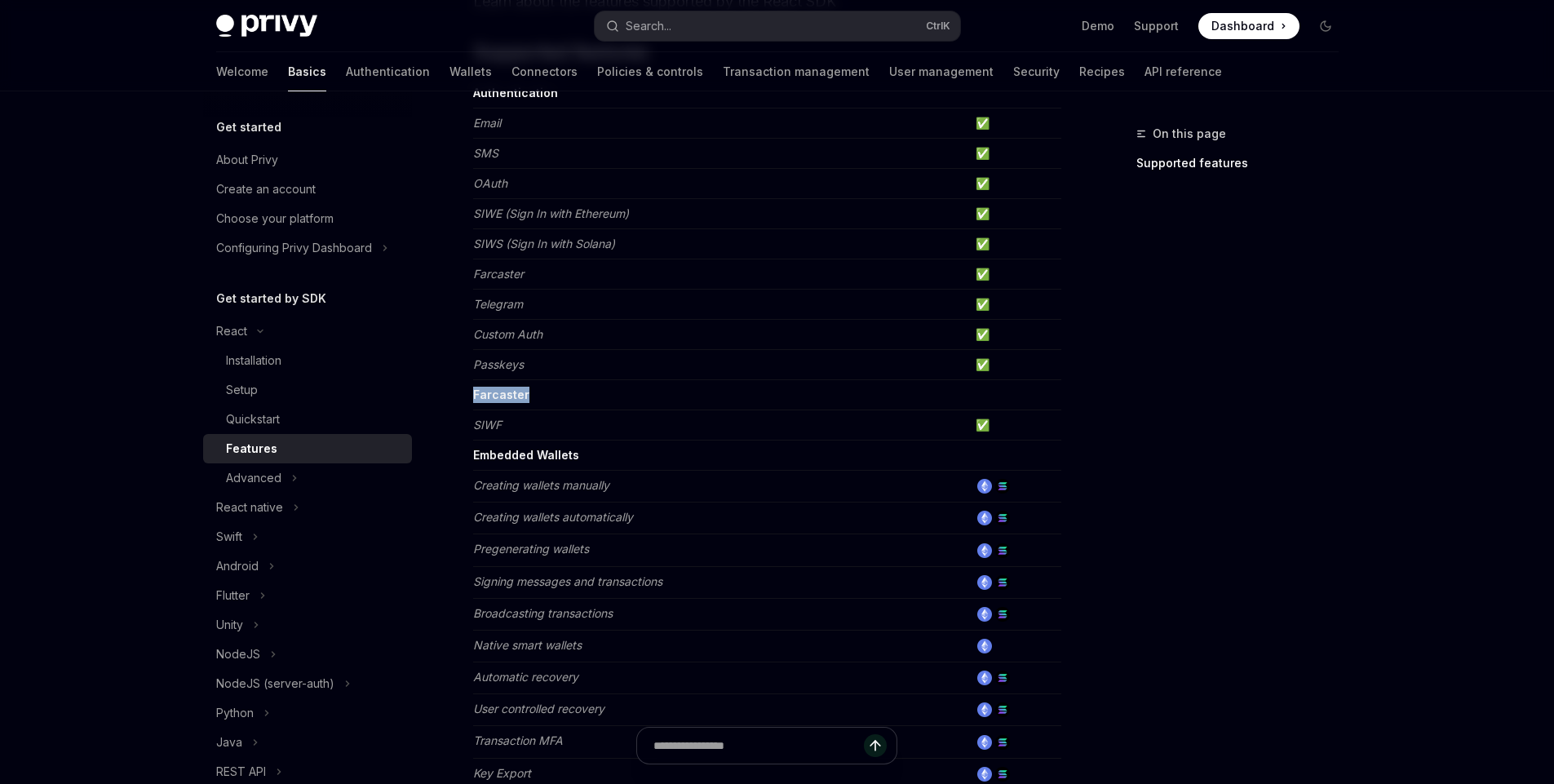
click at [495, 392] on strong "Farcaster" at bounding box center [501, 394] width 56 height 14
click at [289, 481] on div "Advanced" at bounding box center [308, 478] width 209 height 30
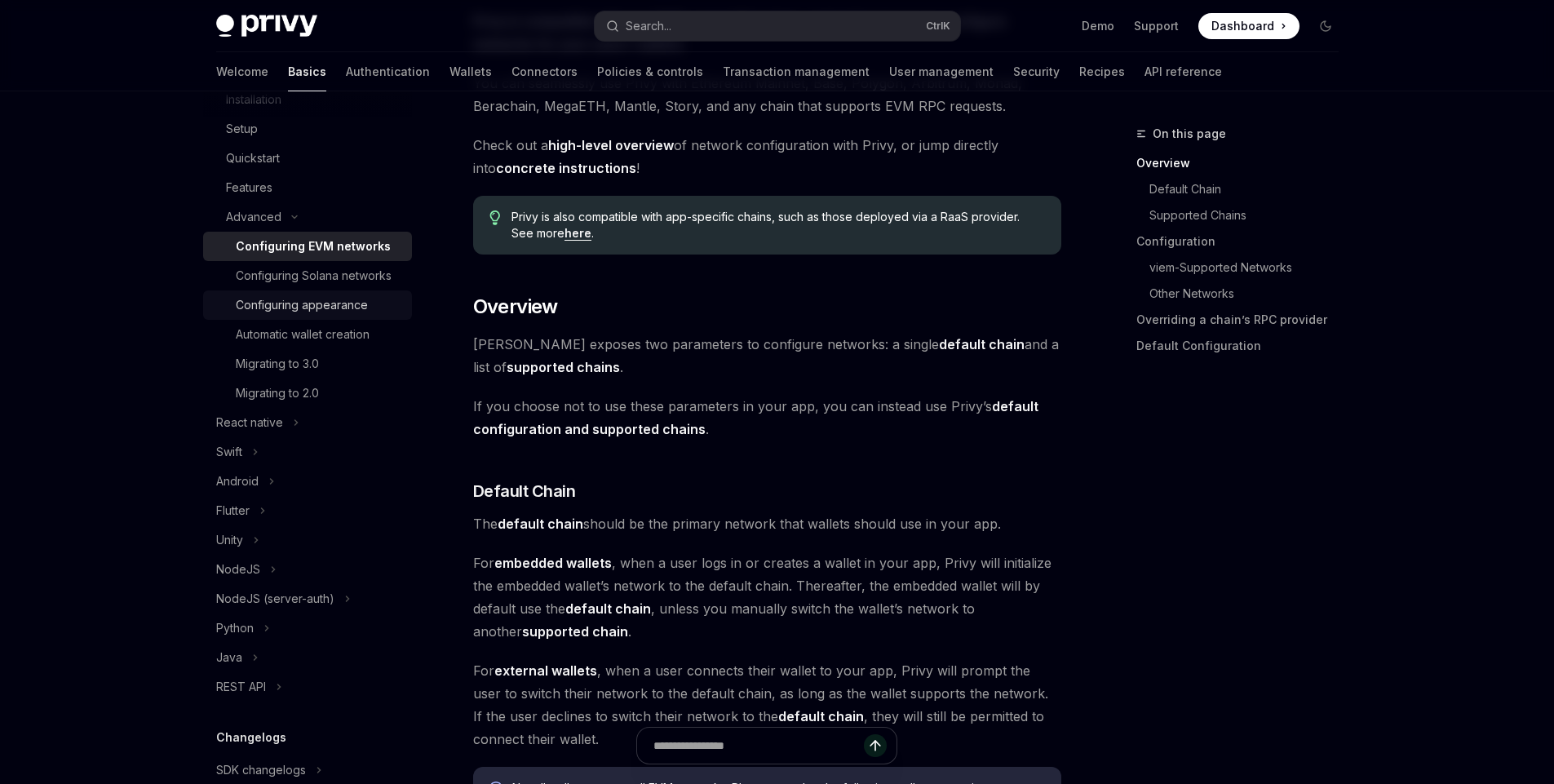
scroll to position [293, 0]
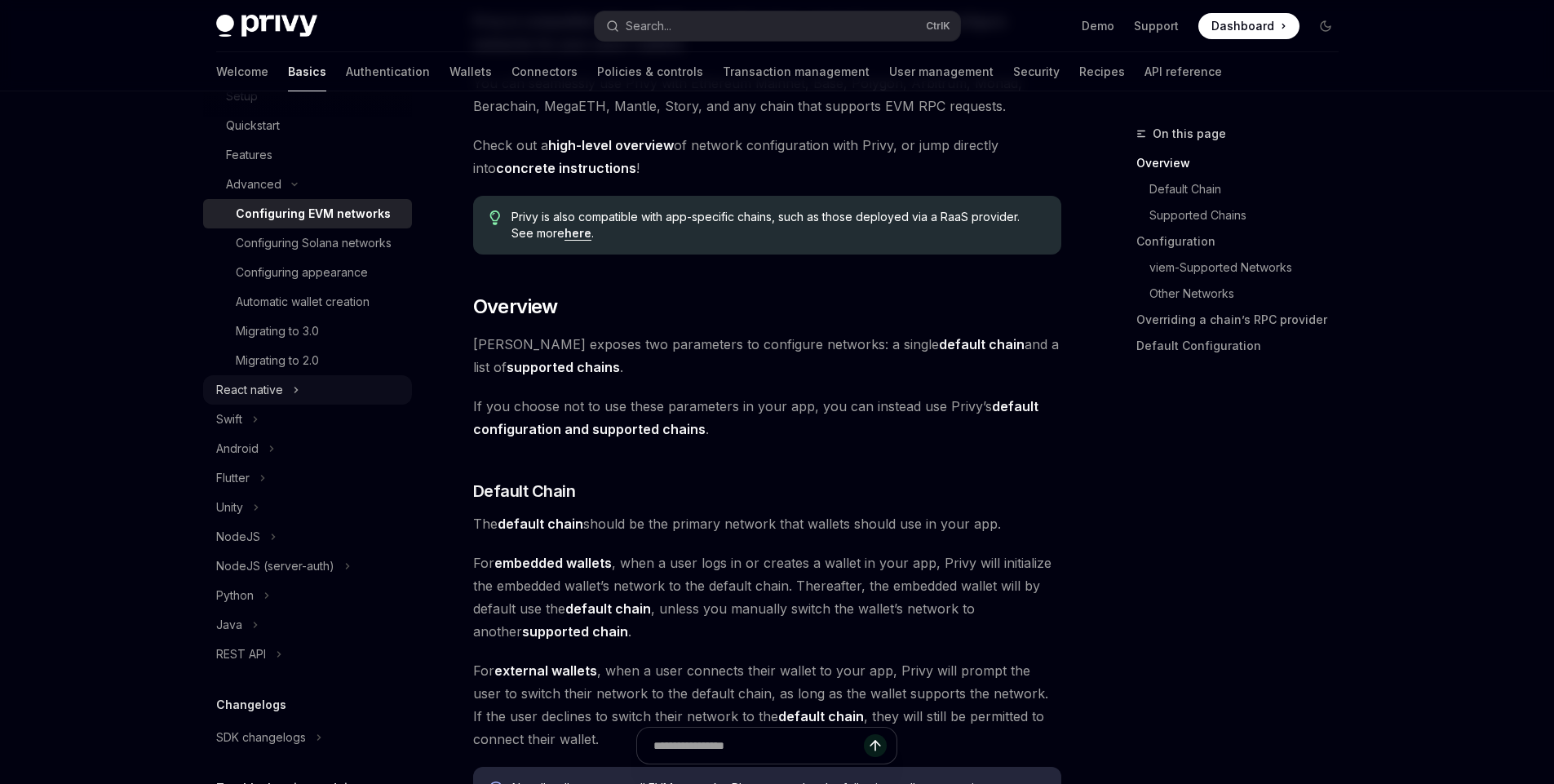
click at [287, 404] on div "React native" at bounding box center [308, 390] width 209 height 30
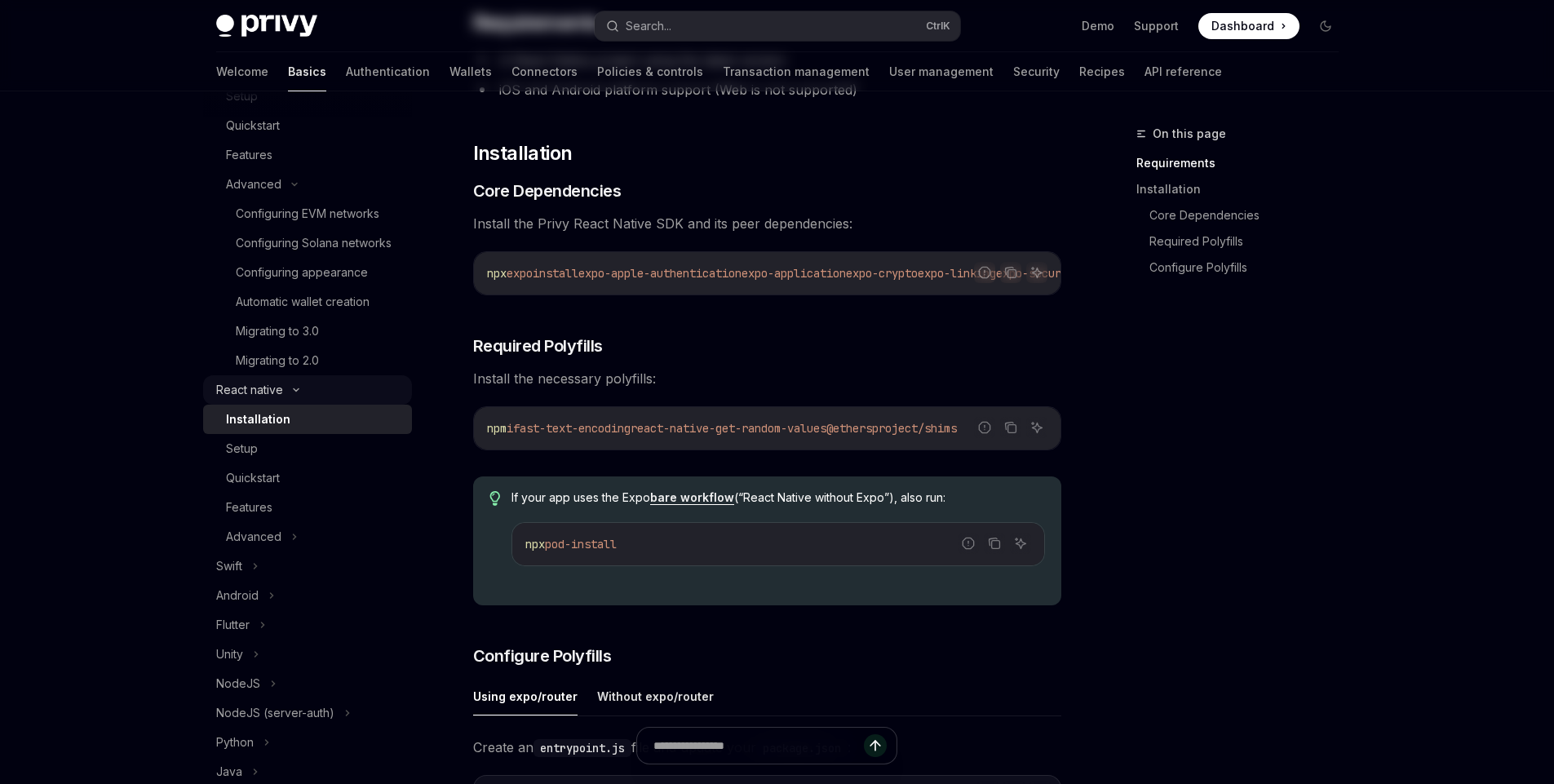
click at [287, 393] on icon at bounding box center [296, 390] width 19 height 7
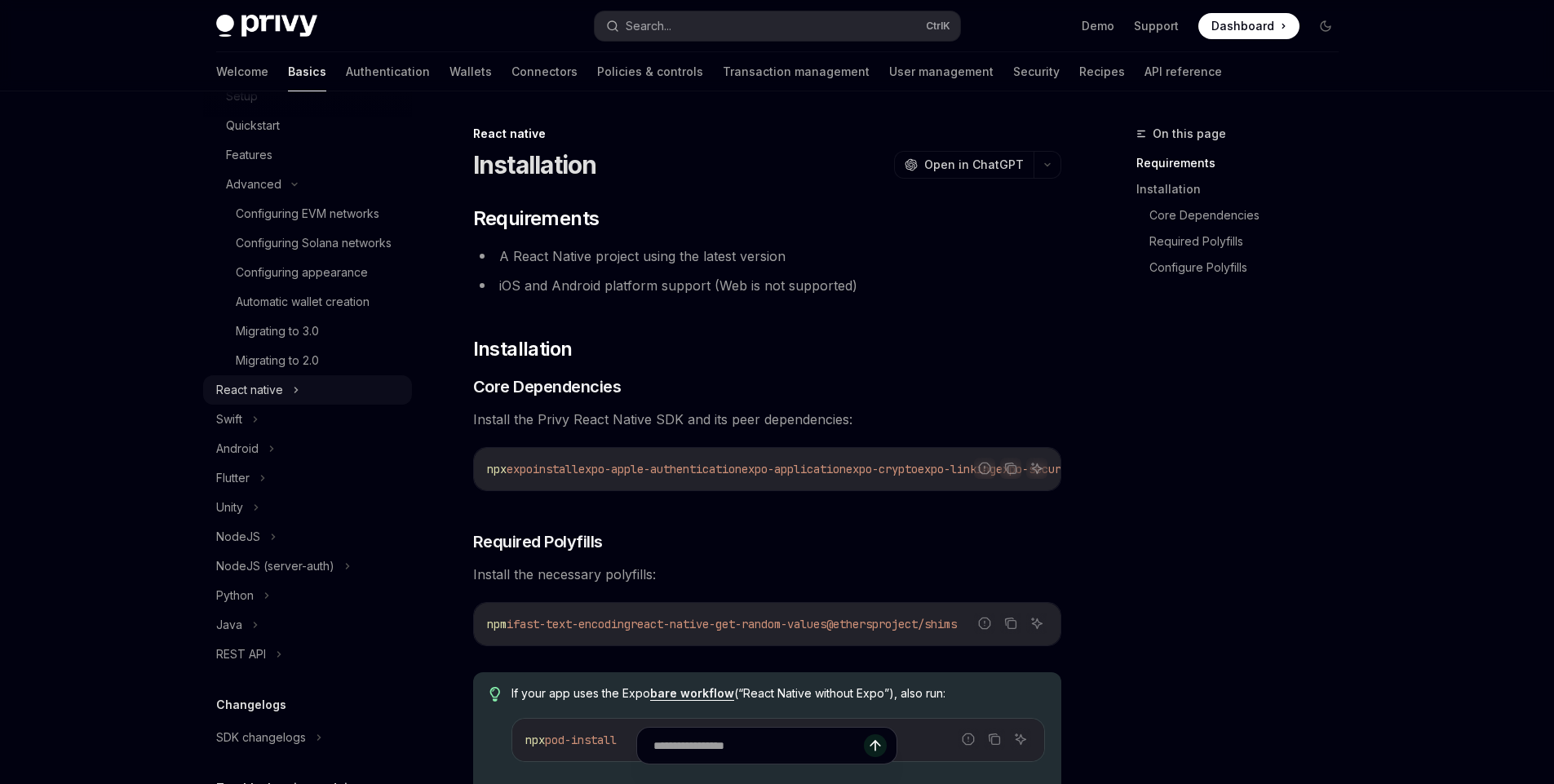
click at [239, 400] on div "React native" at bounding box center [249, 389] width 67 height 19
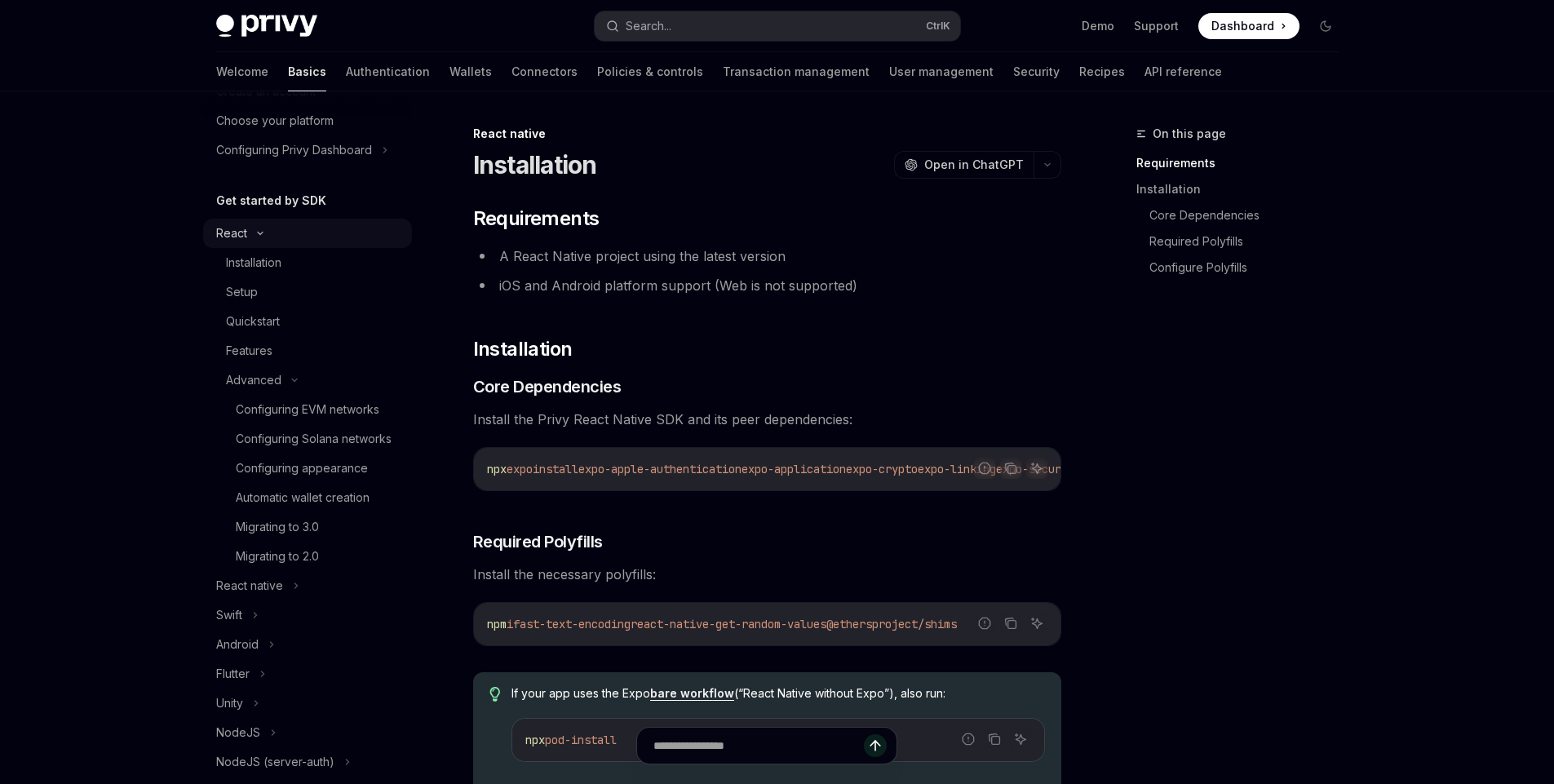
click at [247, 231] on div "React" at bounding box center [308, 233] width 209 height 30
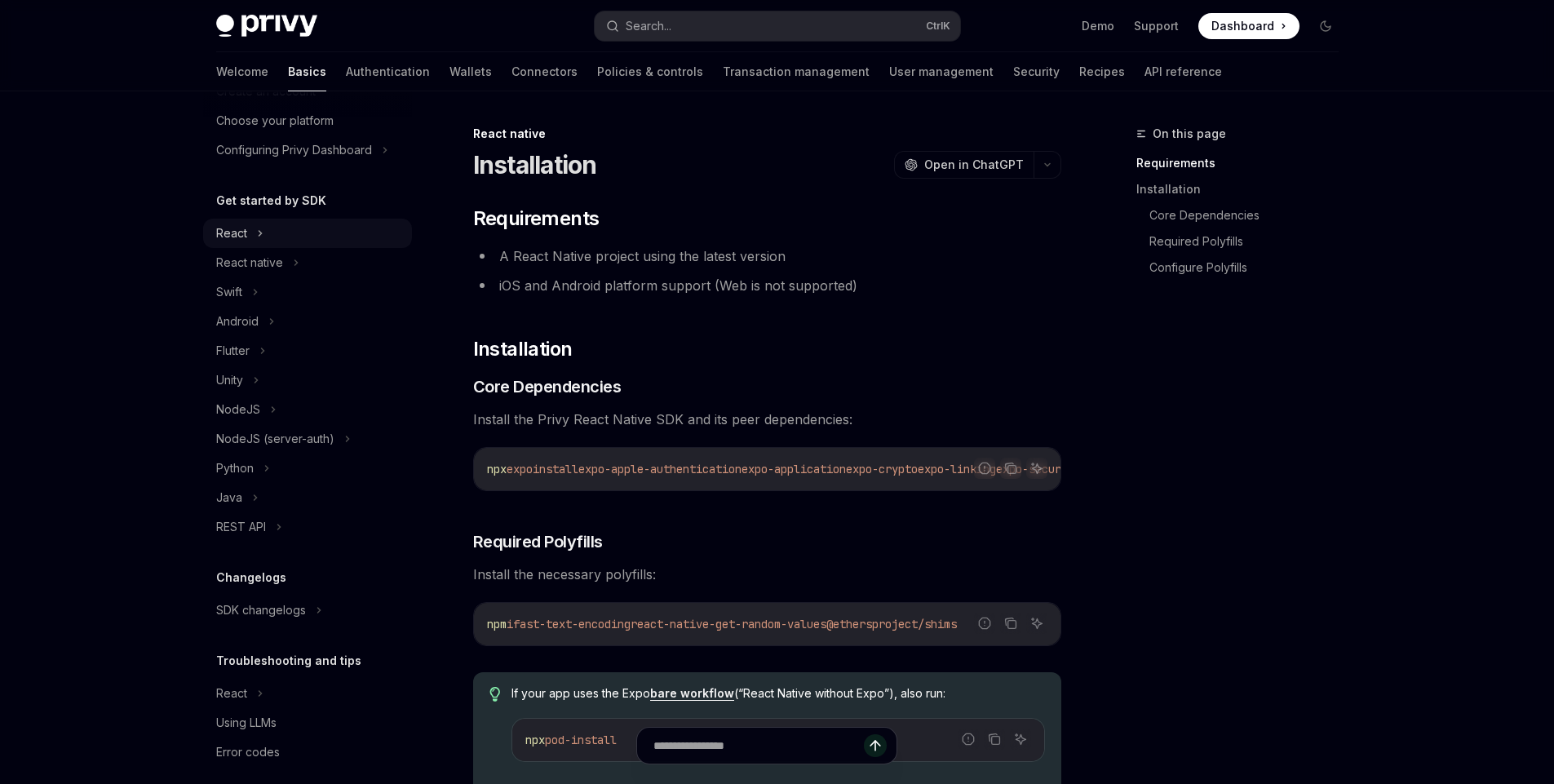
click at [247, 231] on div "React" at bounding box center [308, 233] width 209 height 30
type textarea "*"
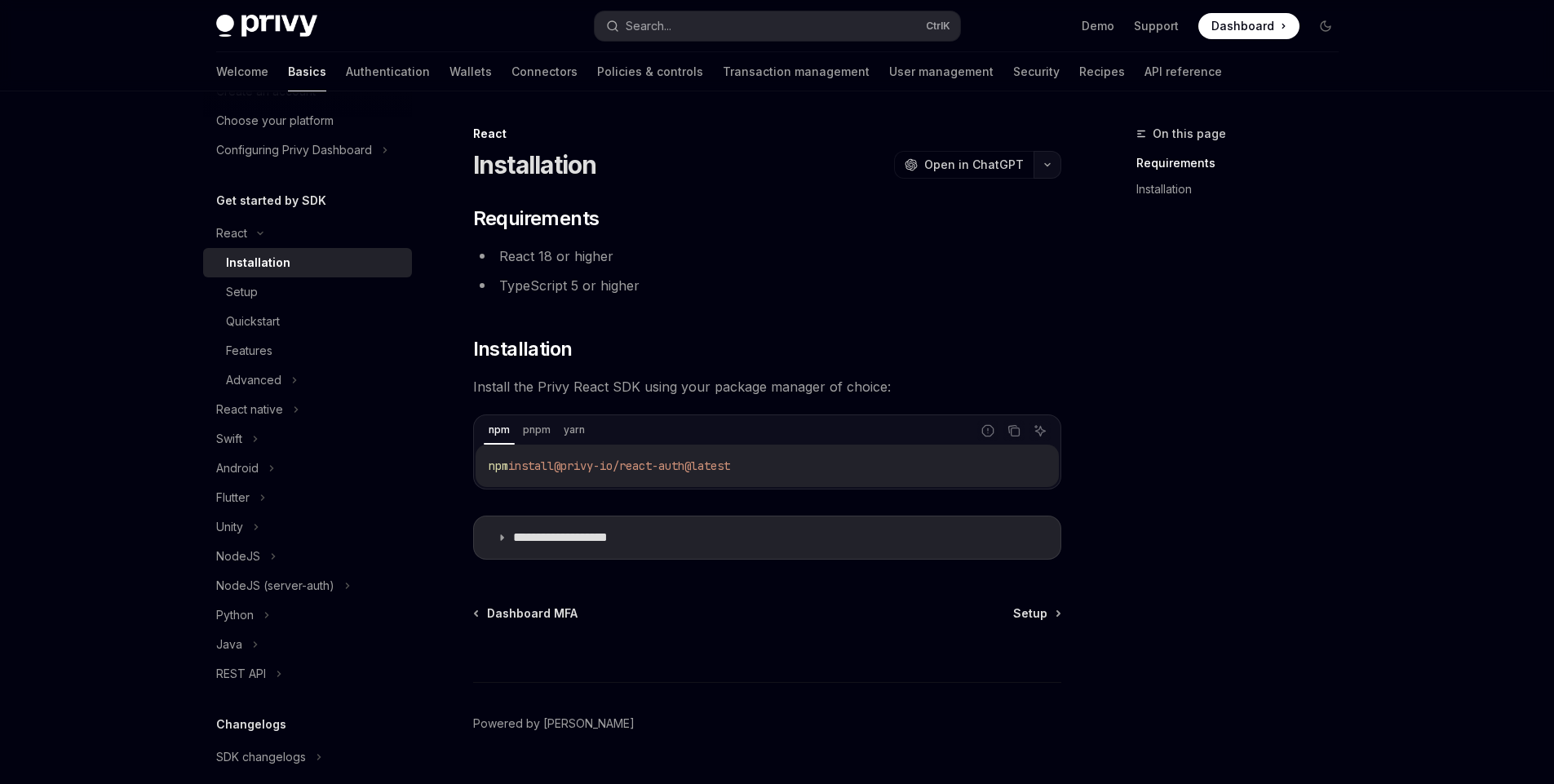
click at [1044, 167] on icon "button" at bounding box center [1047, 165] width 19 height 7
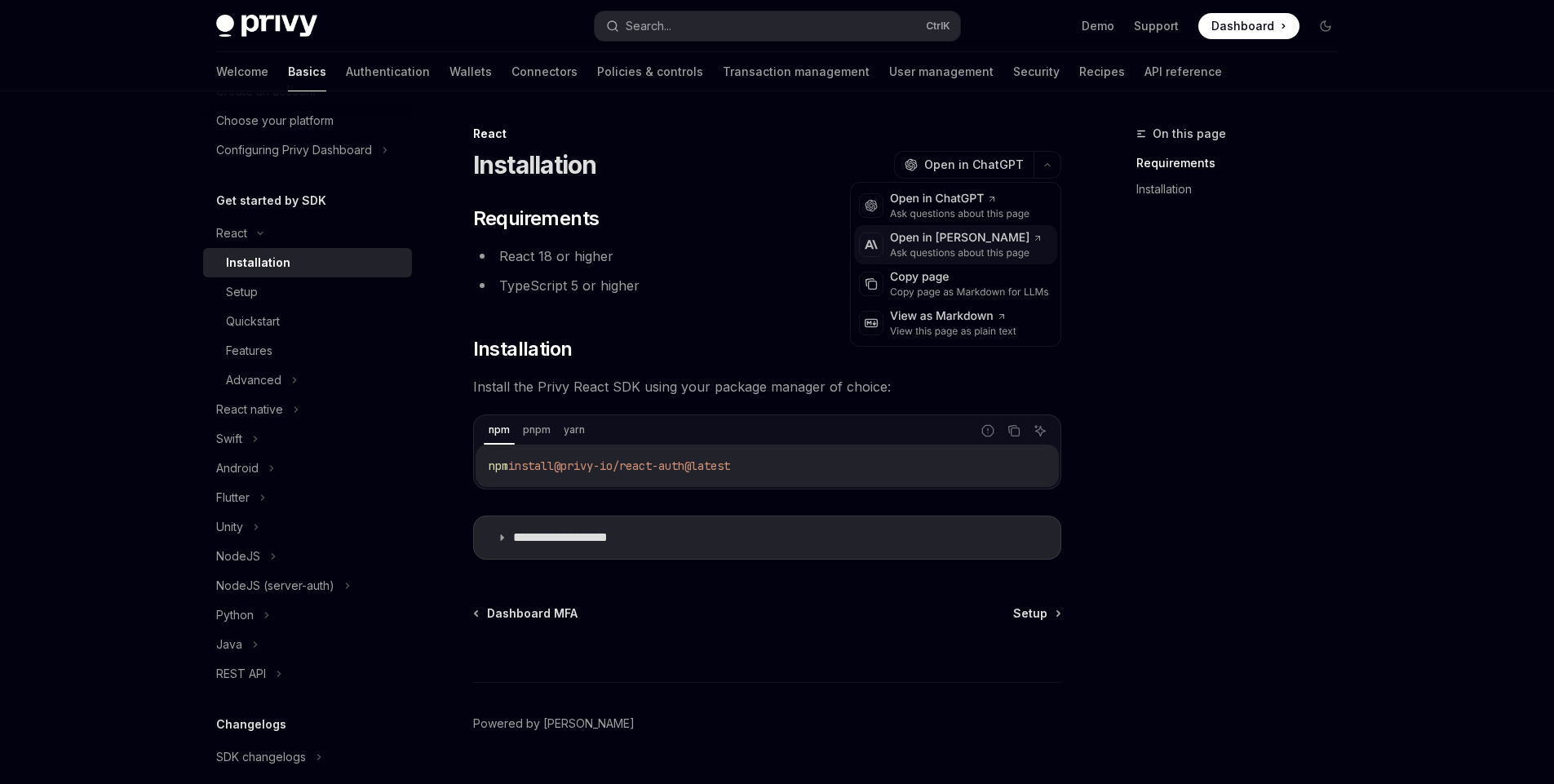
click at [921, 242] on div "Open in [PERSON_NAME]" at bounding box center [966, 237] width 153 height 16
click at [1051, 173] on button "button" at bounding box center [1047, 164] width 28 height 28
click at [950, 271] on div "Copy page" at bounding box center [970, 277] width 159 height 16
click at [1048, 164] on icon "button" at bounding box center [1047, 165] width 19 height 7
click at [979, 321] on div "View as Markdown" at bounding box center [953, 316] width 126 height 16
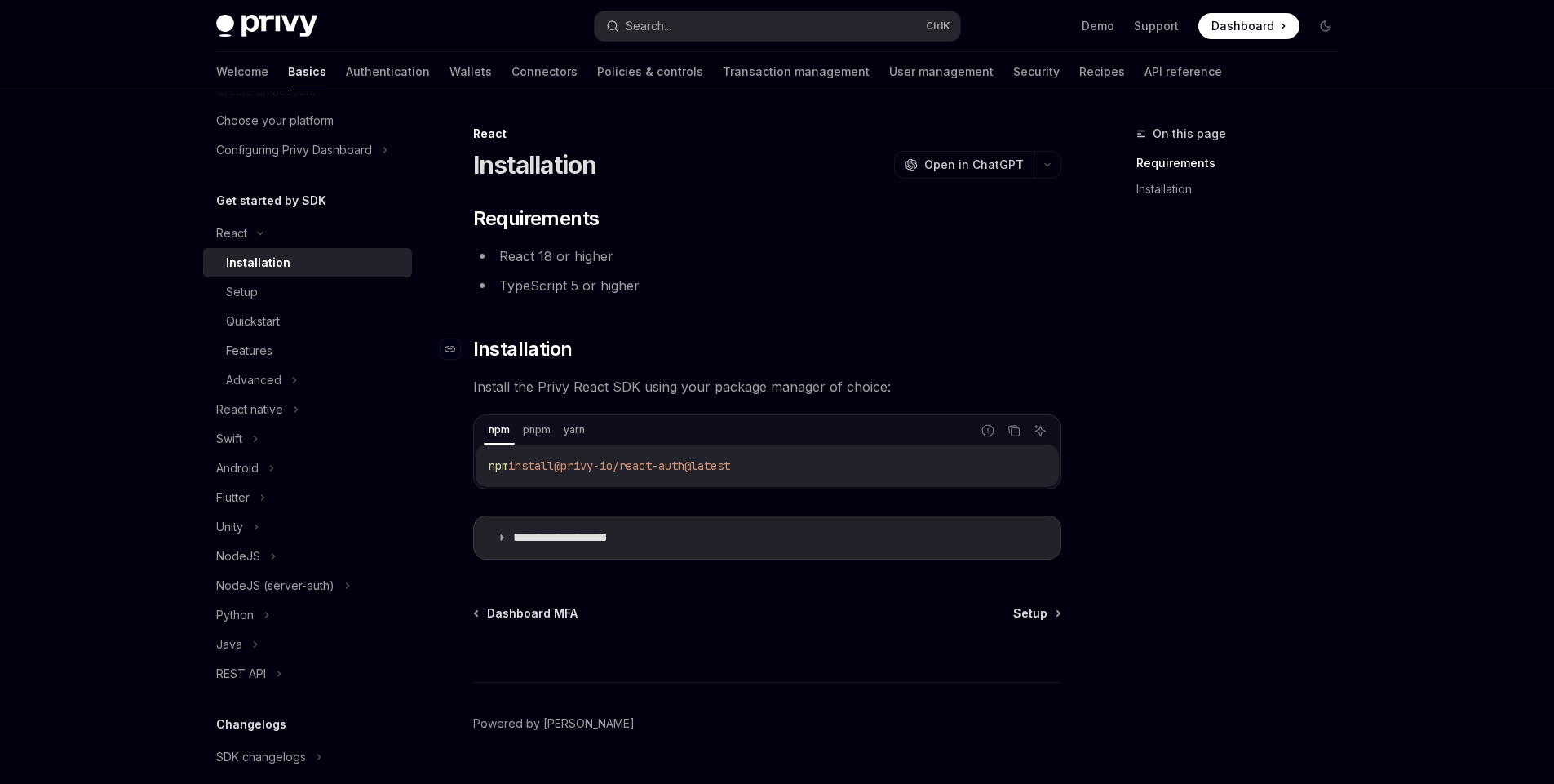
scroll to position [39, 0]
